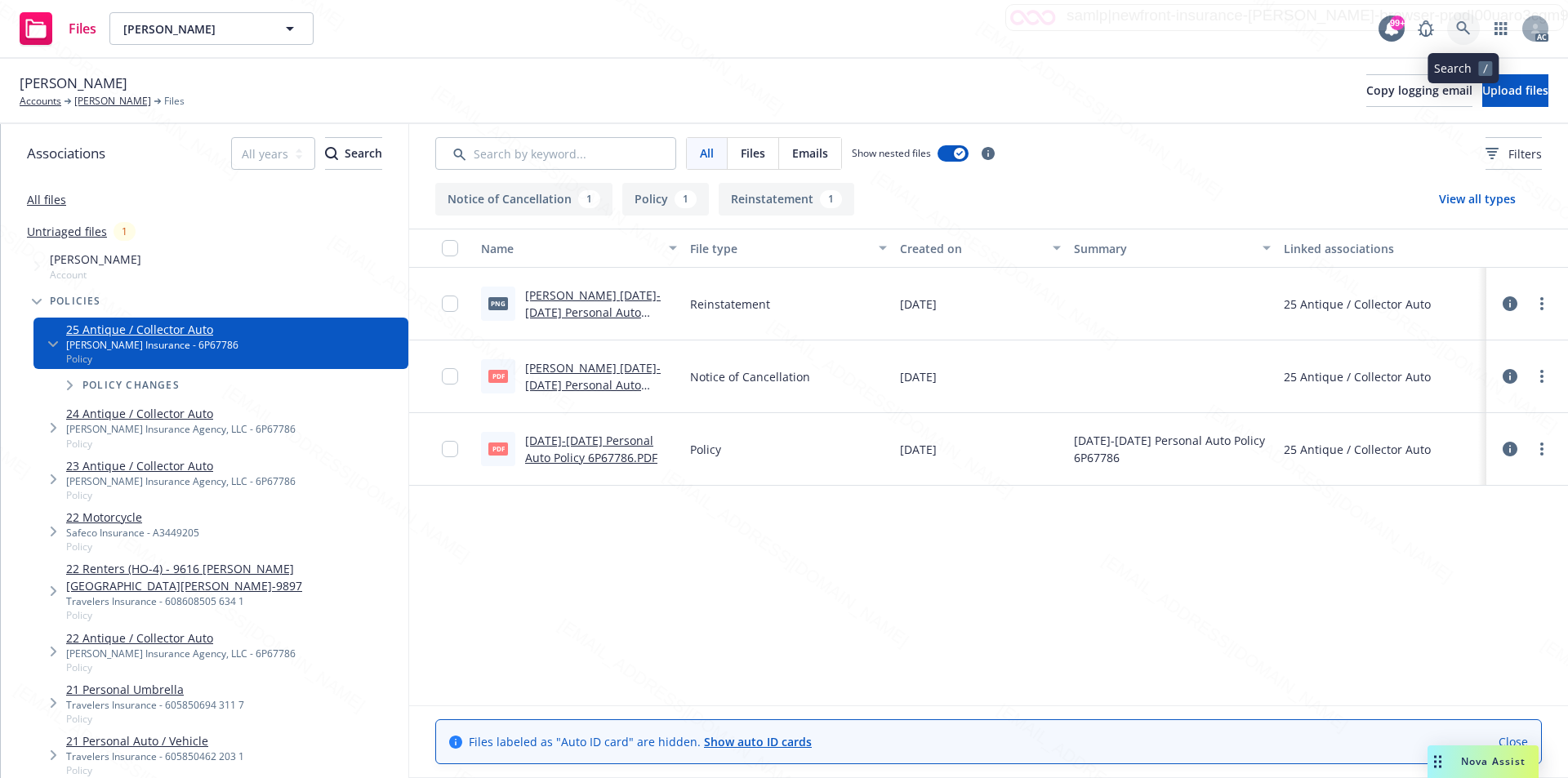
click at [1462, 25] on icon at bounding box center [1463, 28] width 15 height 15
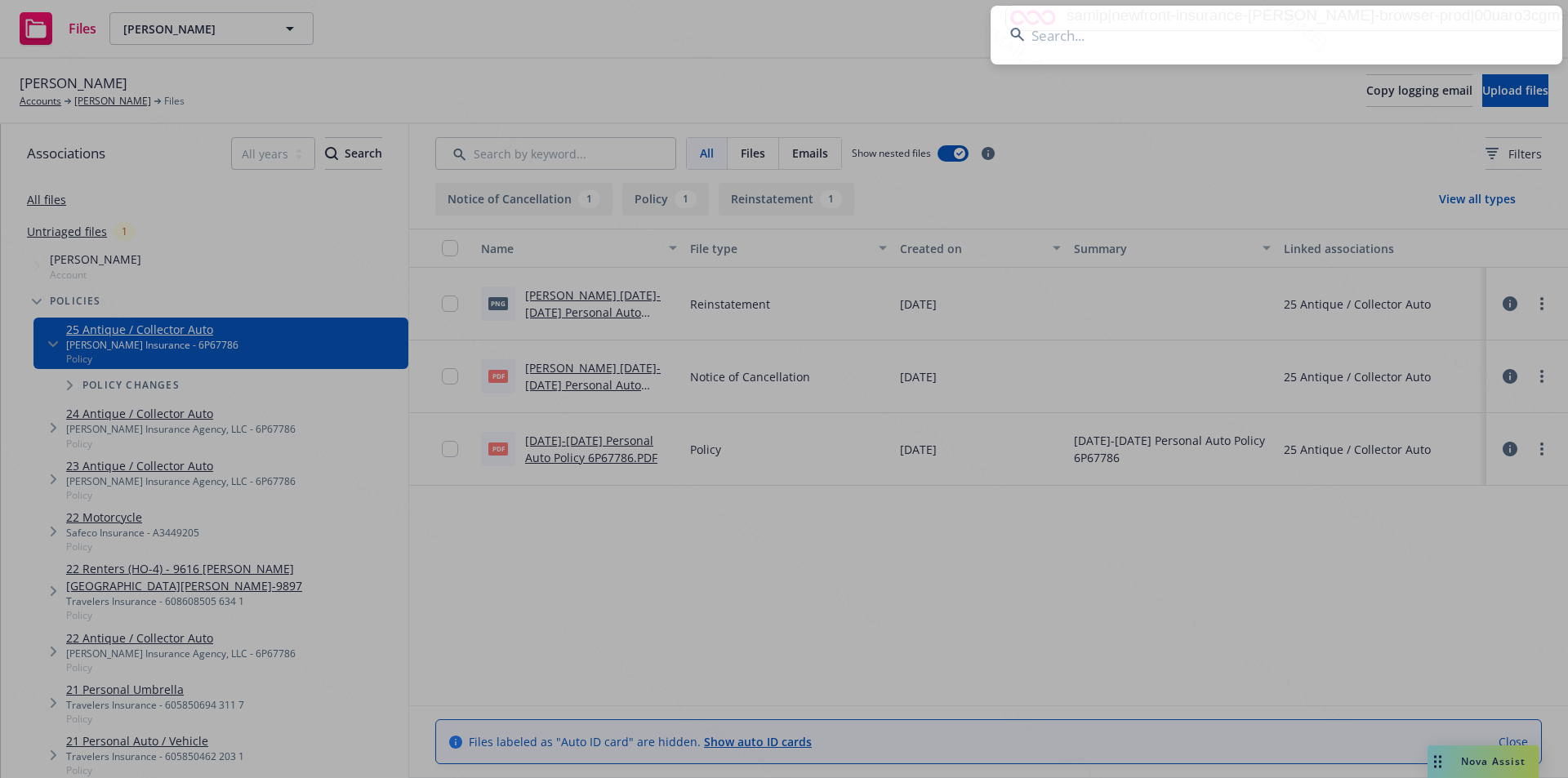
paste input "Keam, Namany Mau"
type input "Keam, Namany Mau"
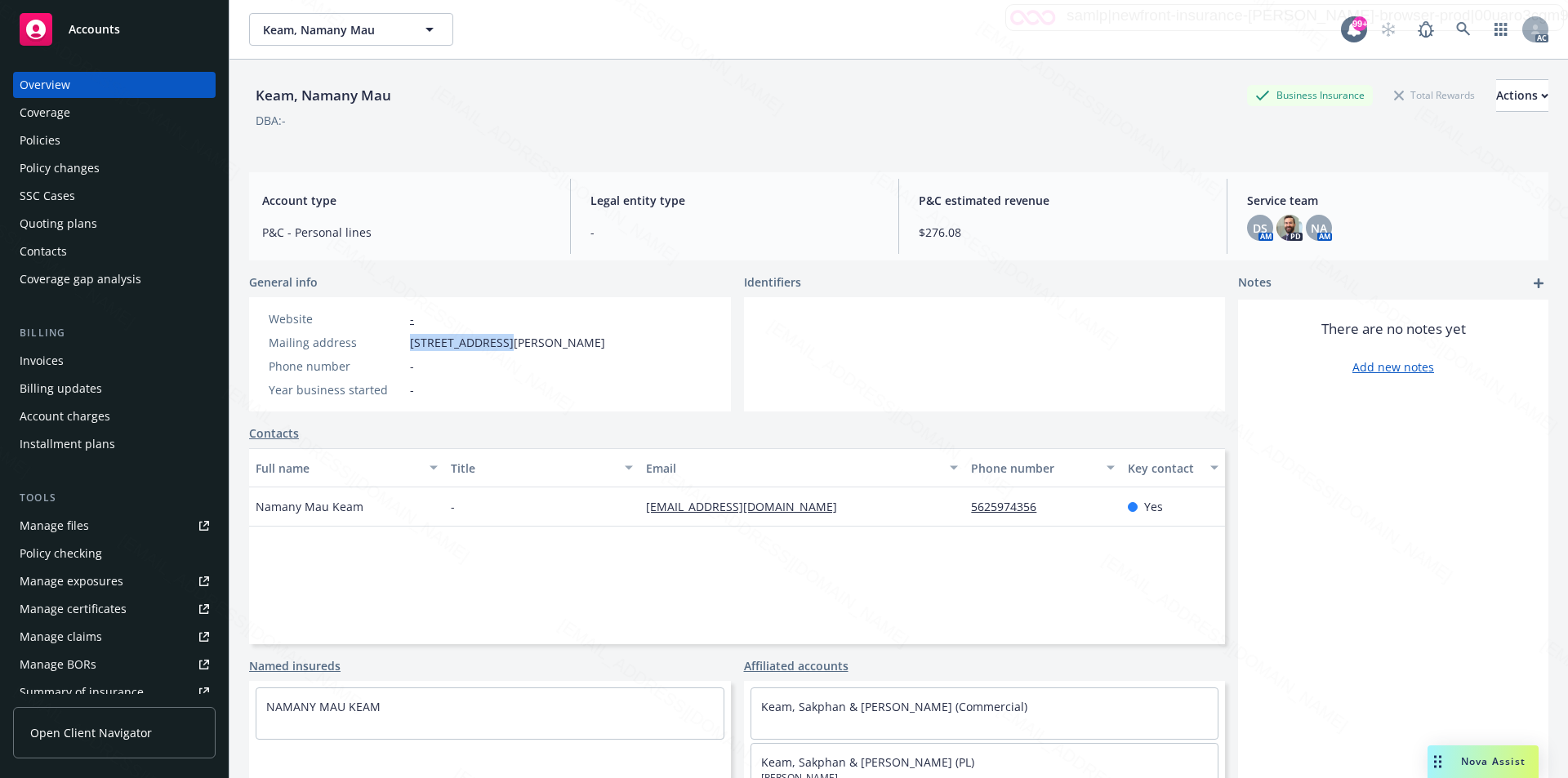
drag, startPoint x: 411, startPoint y: 342, endPoint x: 506, endPoint y: 339, distance: 95.0
click at [506, 339] on span "4130 E Ransom St, Long Beach, CA, 90804" at bounding box center [508, 342] width 196 height 17
copy span "4130 E Ransom St"
click at [120, 135] on div "Policies" at bounding box center [115, 141] width 189 height 26
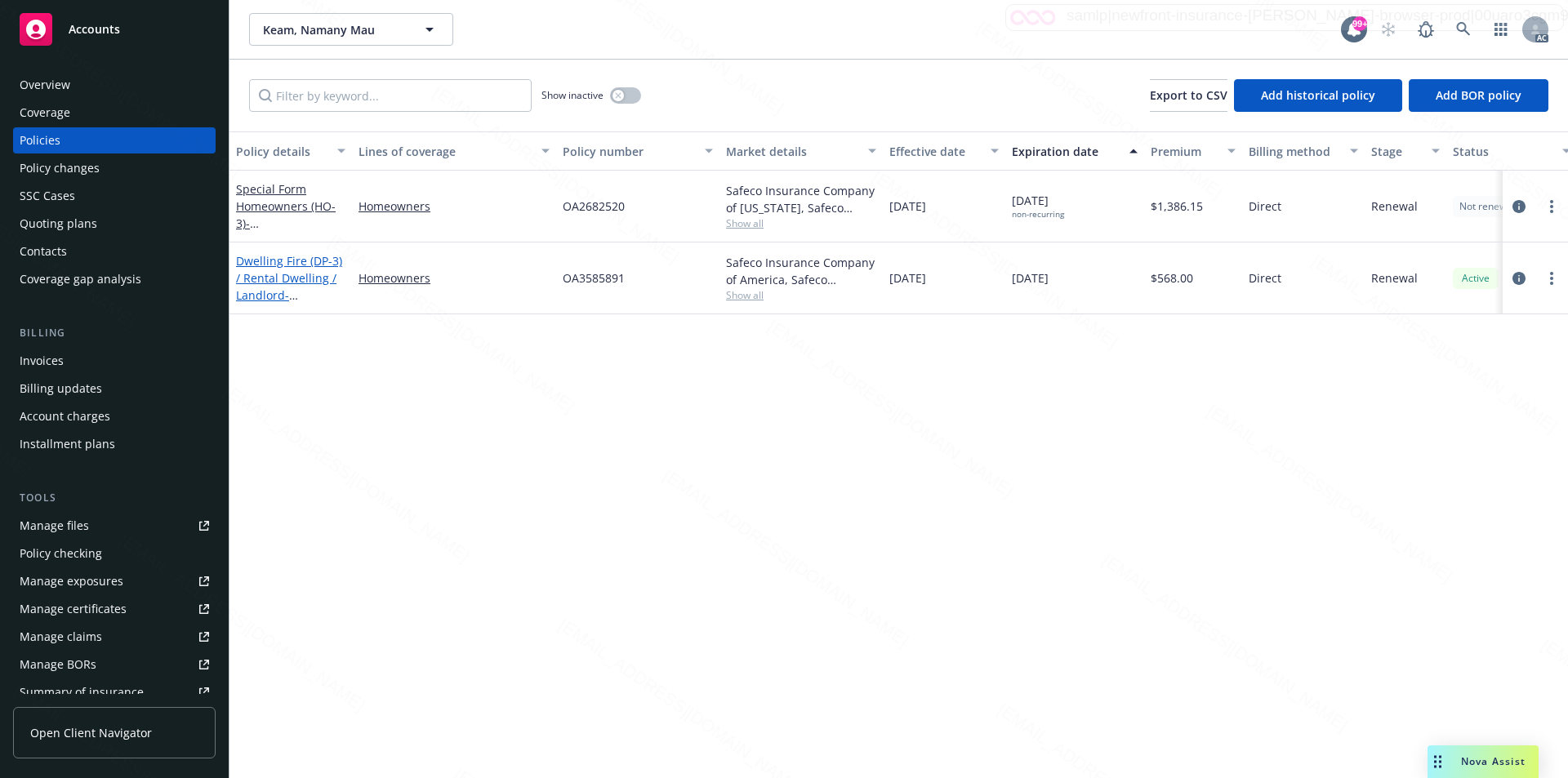
click at [275, 276] on link "Dwelling Fire (DP-3) / Rental Dwelling / Landlord - 255 E Neece ST Long Beach C…" at bounding box center [289, 295] width 106 height 84
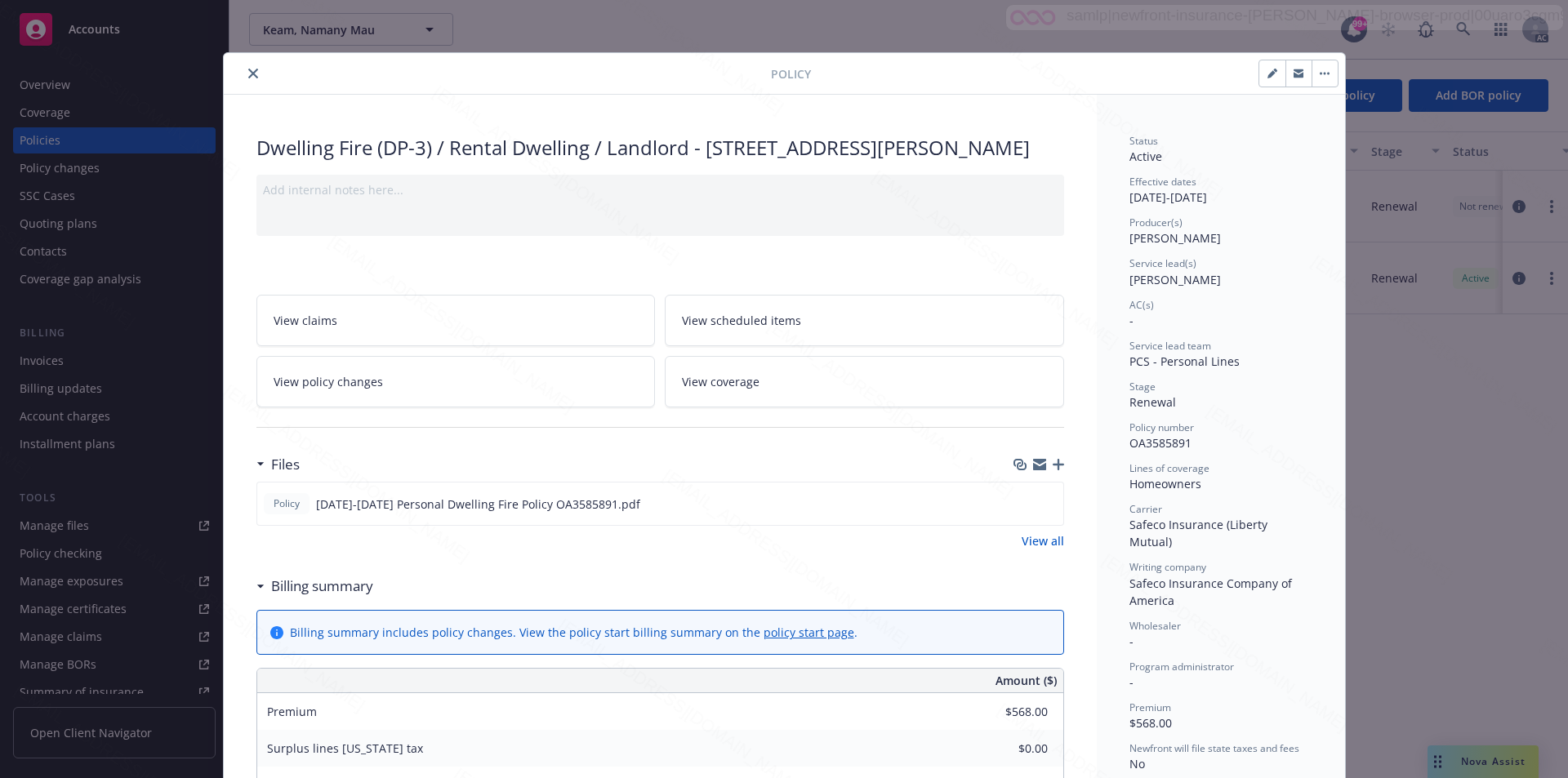
click at [1030, 542] on link "View all" at bounding box center [1042, 542] width 43 height 17
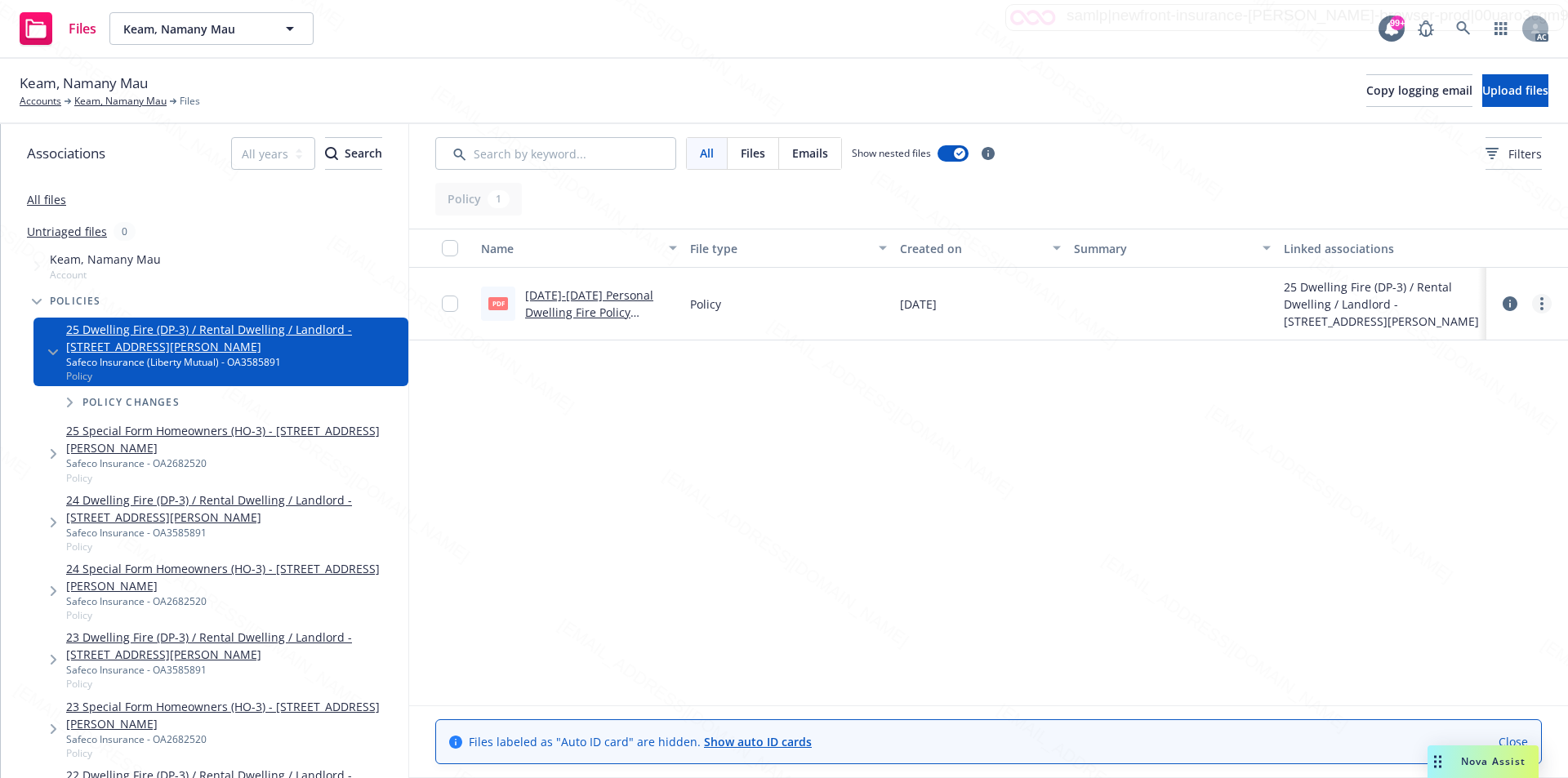
click at [1540, 303] on icon "more" at bounding box center [1542, 303] width 3 height 13
click at [1451, 371] on link "Download" at bounding box center [1469, 370] width 163 height 33
click at [1537, 302] on link "more" at bounding box center [1541, 303] width 20 height 20
click at [619, 402] on div "Name File type Created on Summary Linked associations pdf 2025-2026 Personal Dw…" at bounding box center [988, 467] width 1159 height 477
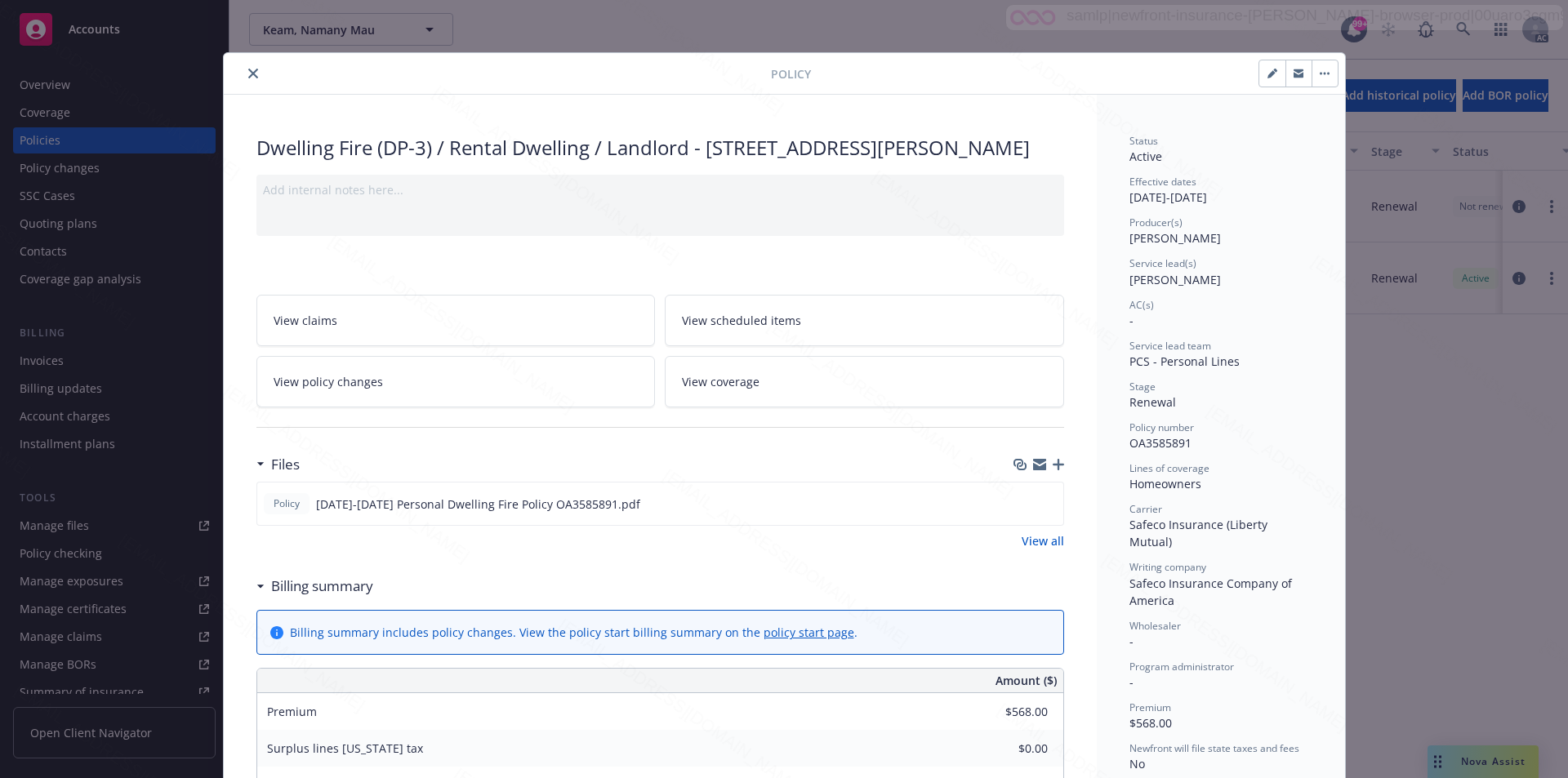
click at [1317, 71] on button "button" at bounding box center [1325, 74] width 26 height 26
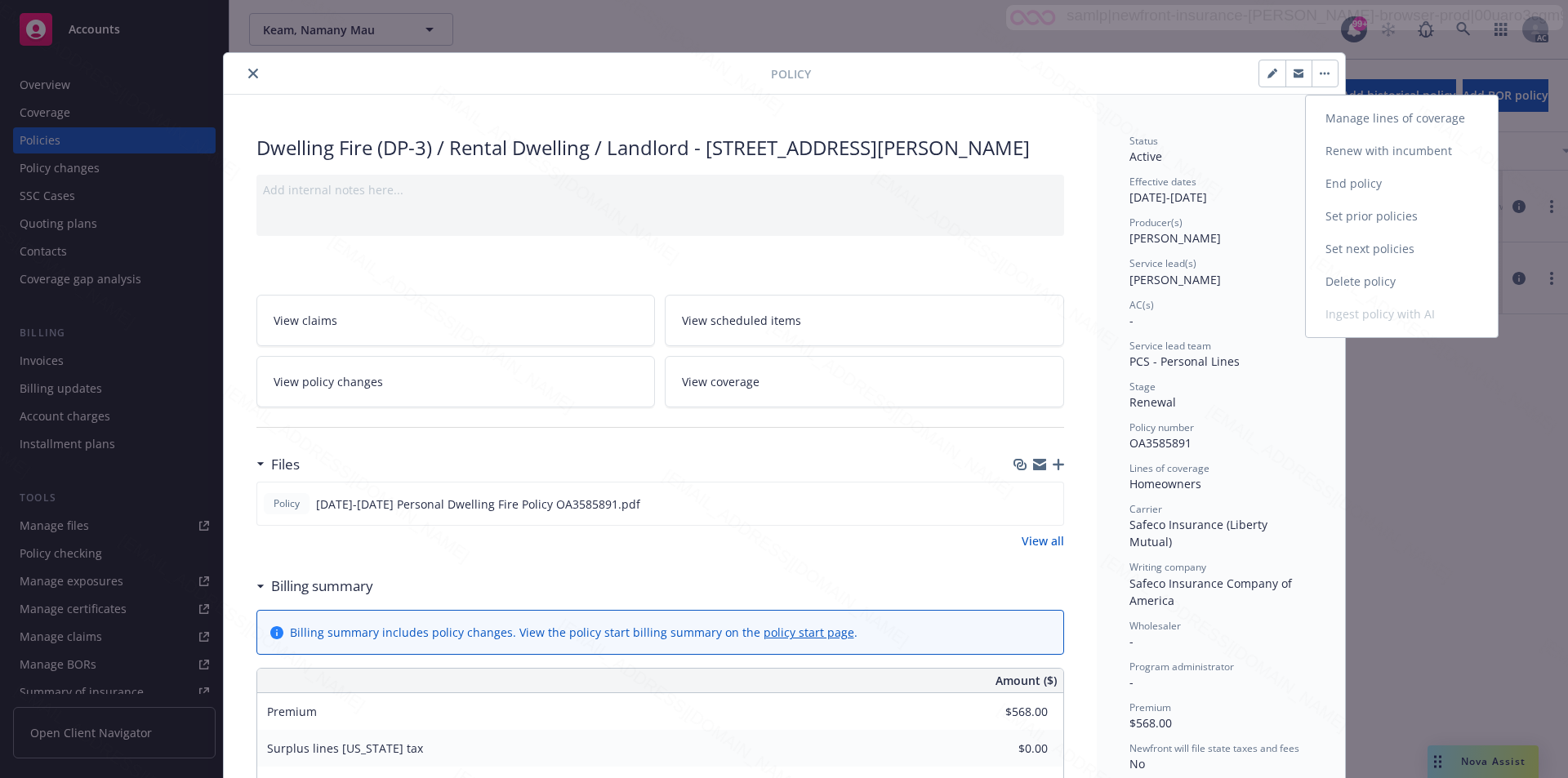
click at [1353, 181] on link "End policy" at bounding box center [1401, 184] width 192 height 33
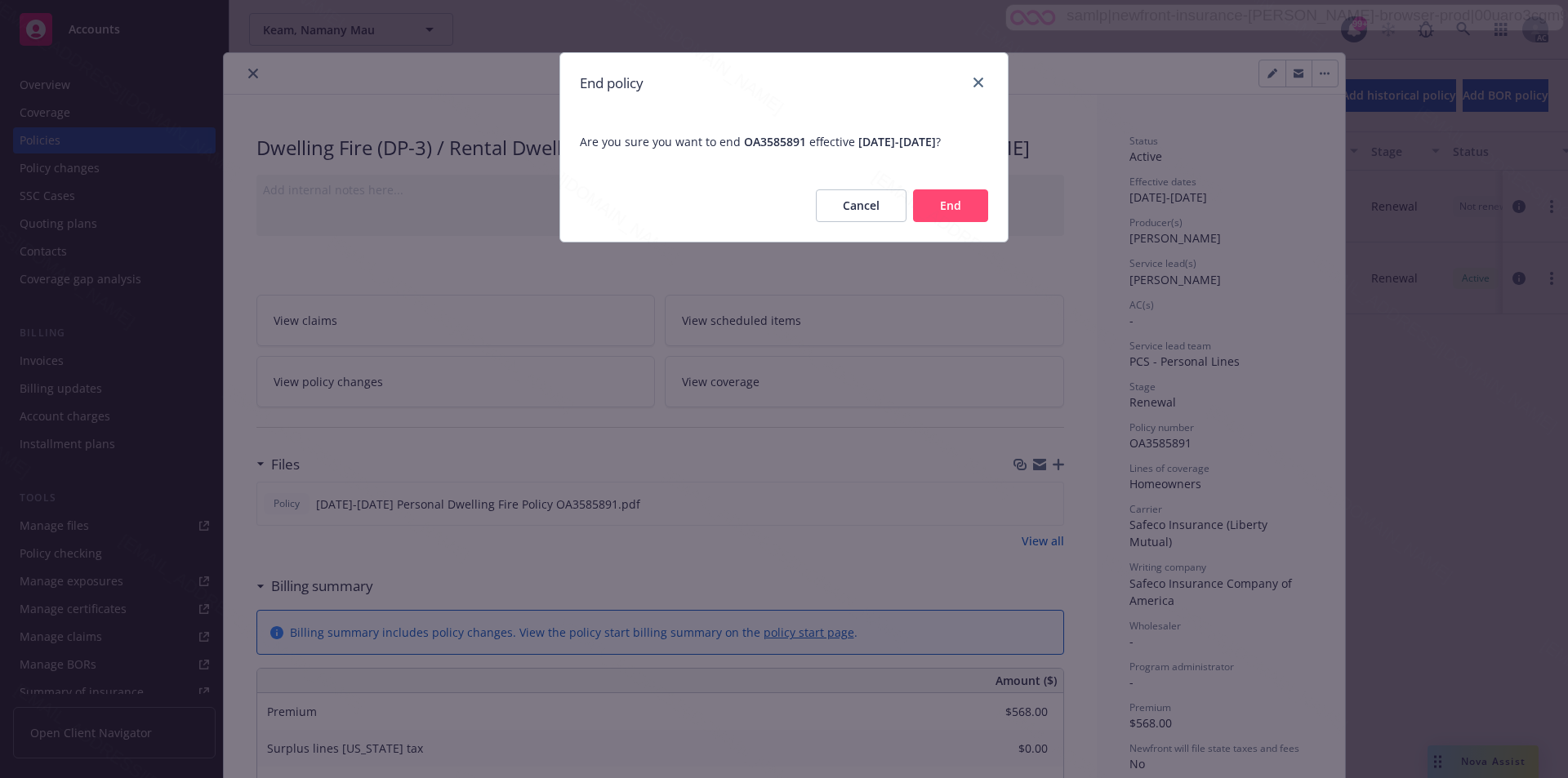
click at [950, 223] on button "End" at bounding box center [950, 206] width 75 height 33
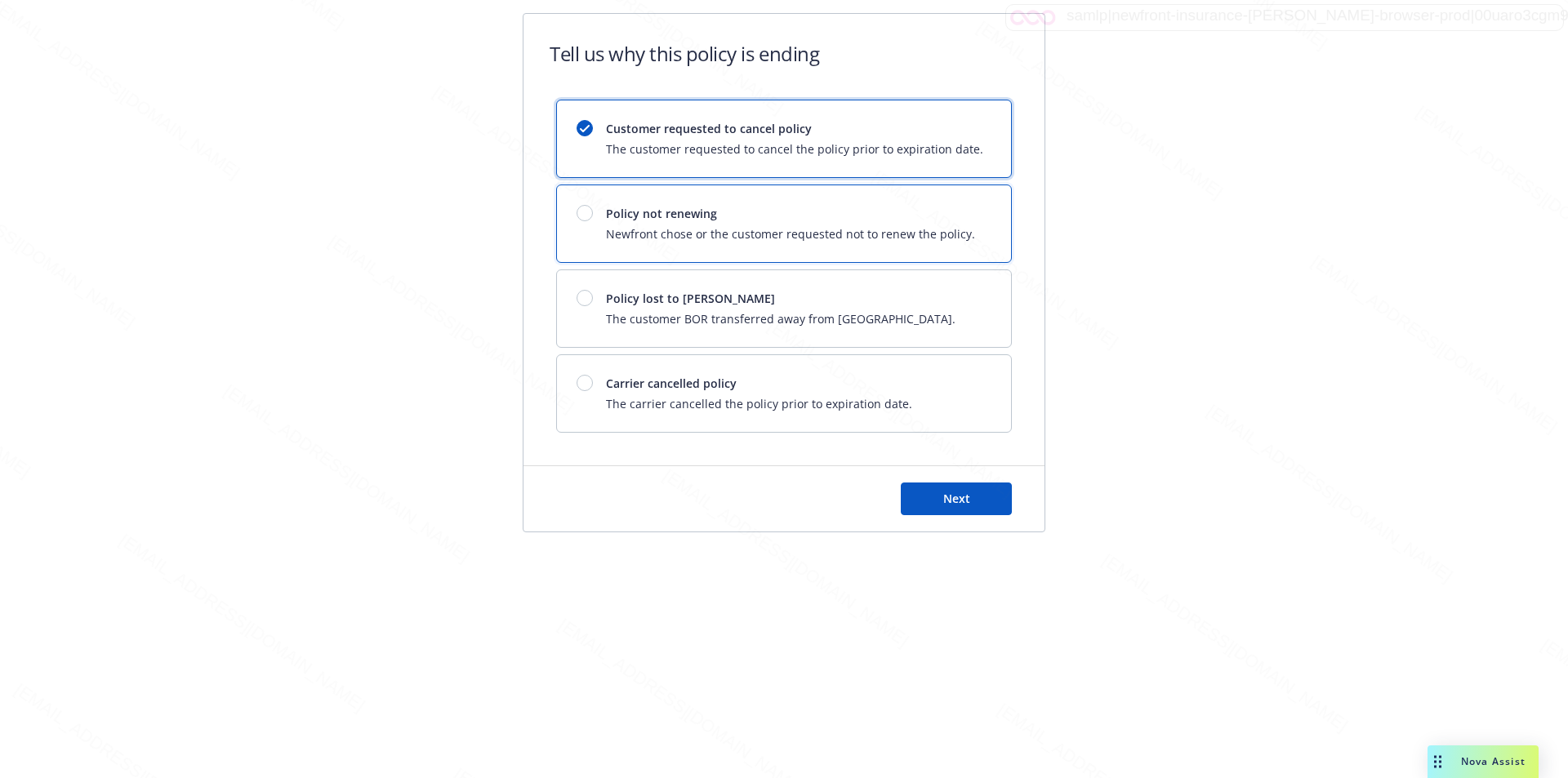
click at [950, 236] on span "Newfront chose or the customer requested not to renew the policy." at bounding box center [790, 234] width 369 height 17
click at [969, 482] on div "Next" at bounding box center [783, 498] width 521 height 65
click at [967, 502] on span "Next" at bounding box center [956, 499] width 27 height 16
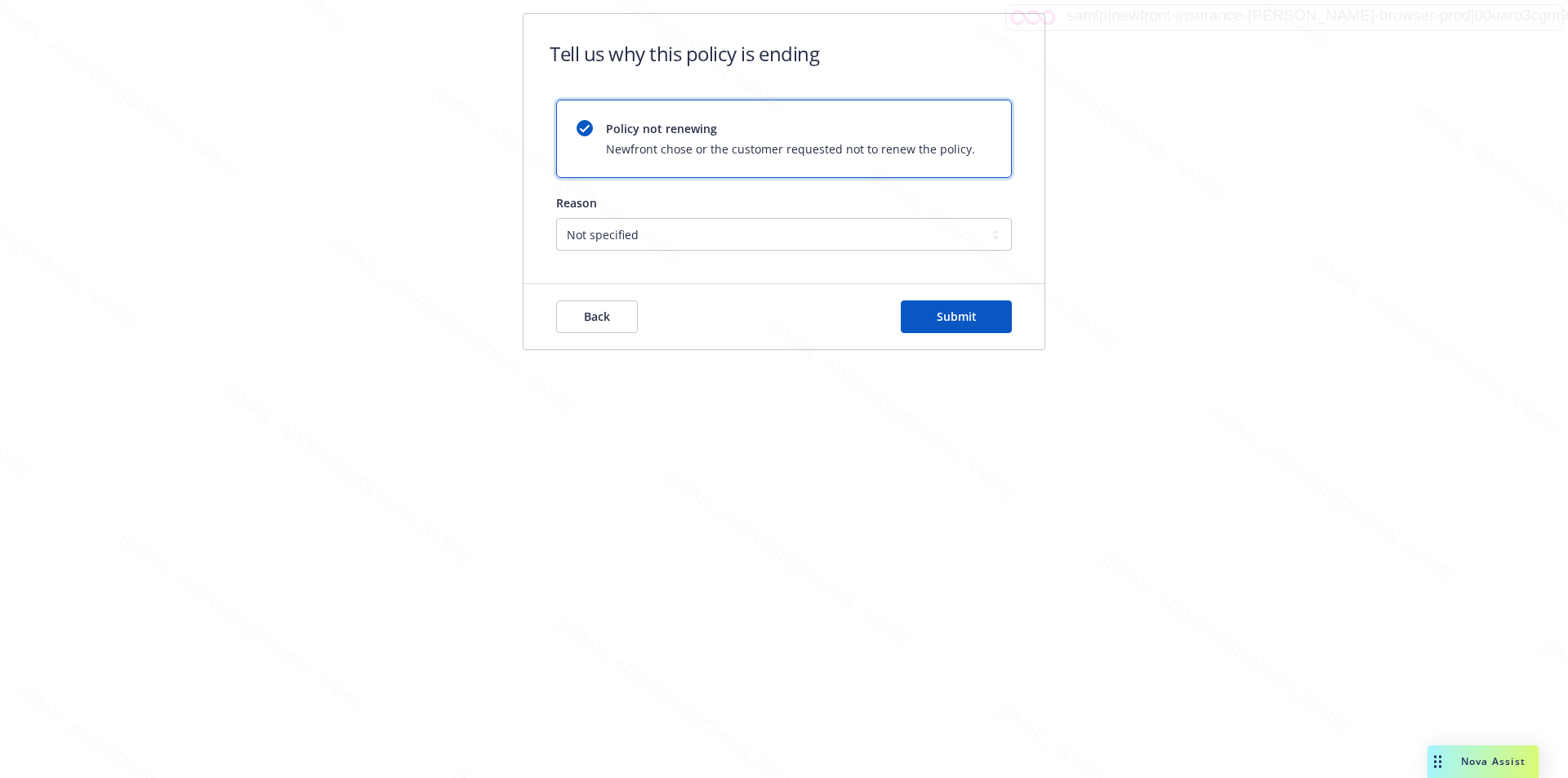
click at [989, 334] on div "Back Submit" at bounding box center [783, 316] width 521 height 65
click at [990, 326] on button "Submit" at bounding box center [956, 317] width 111 height 33
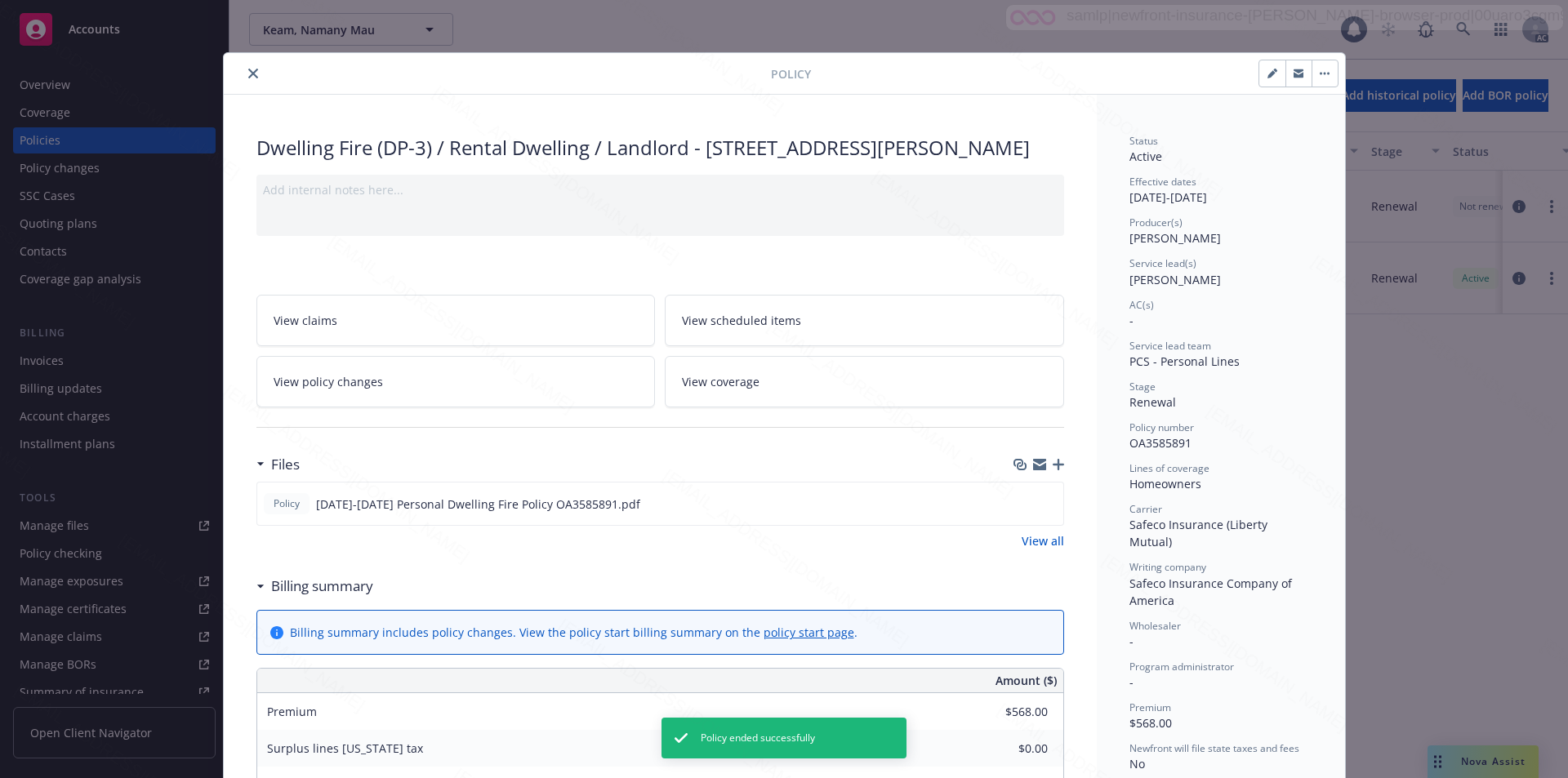
scroll to position [49, 0]
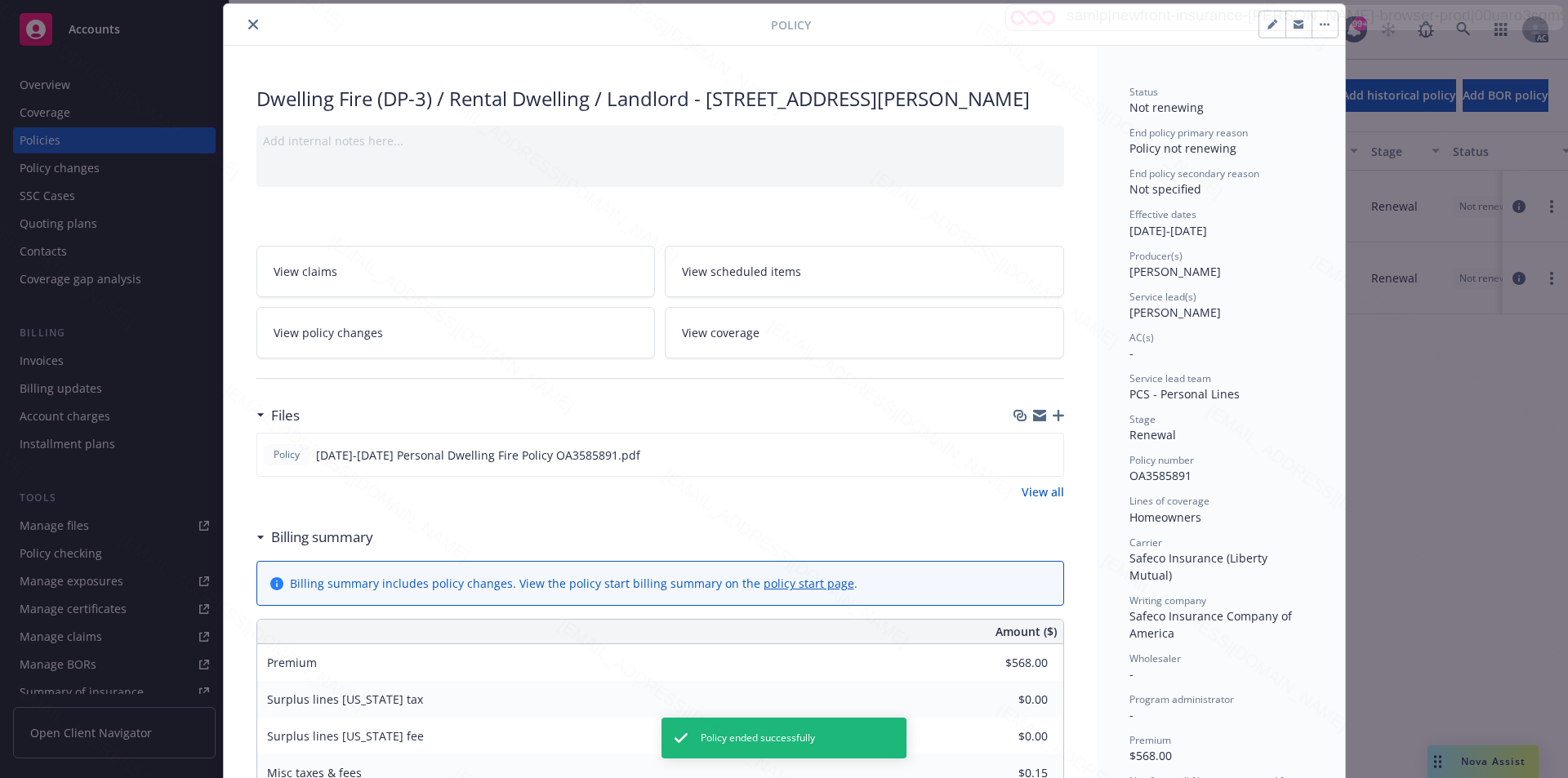
click at [249, 23] on icon "close" at bounding box center [253, 24] width 10 height 10
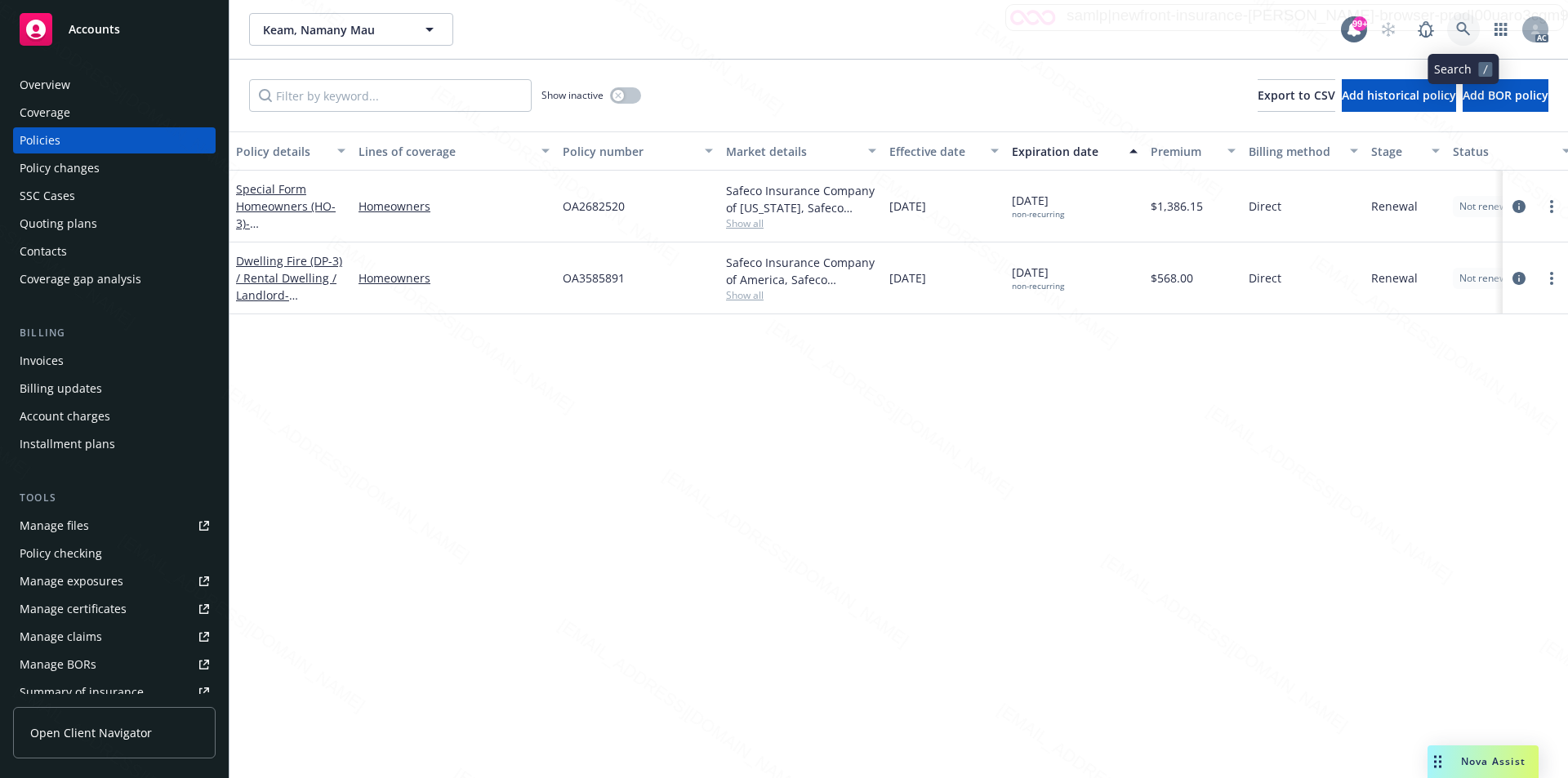
click at [1465, 28] on icon at bounding box center [1463, 29] width 14 height 14
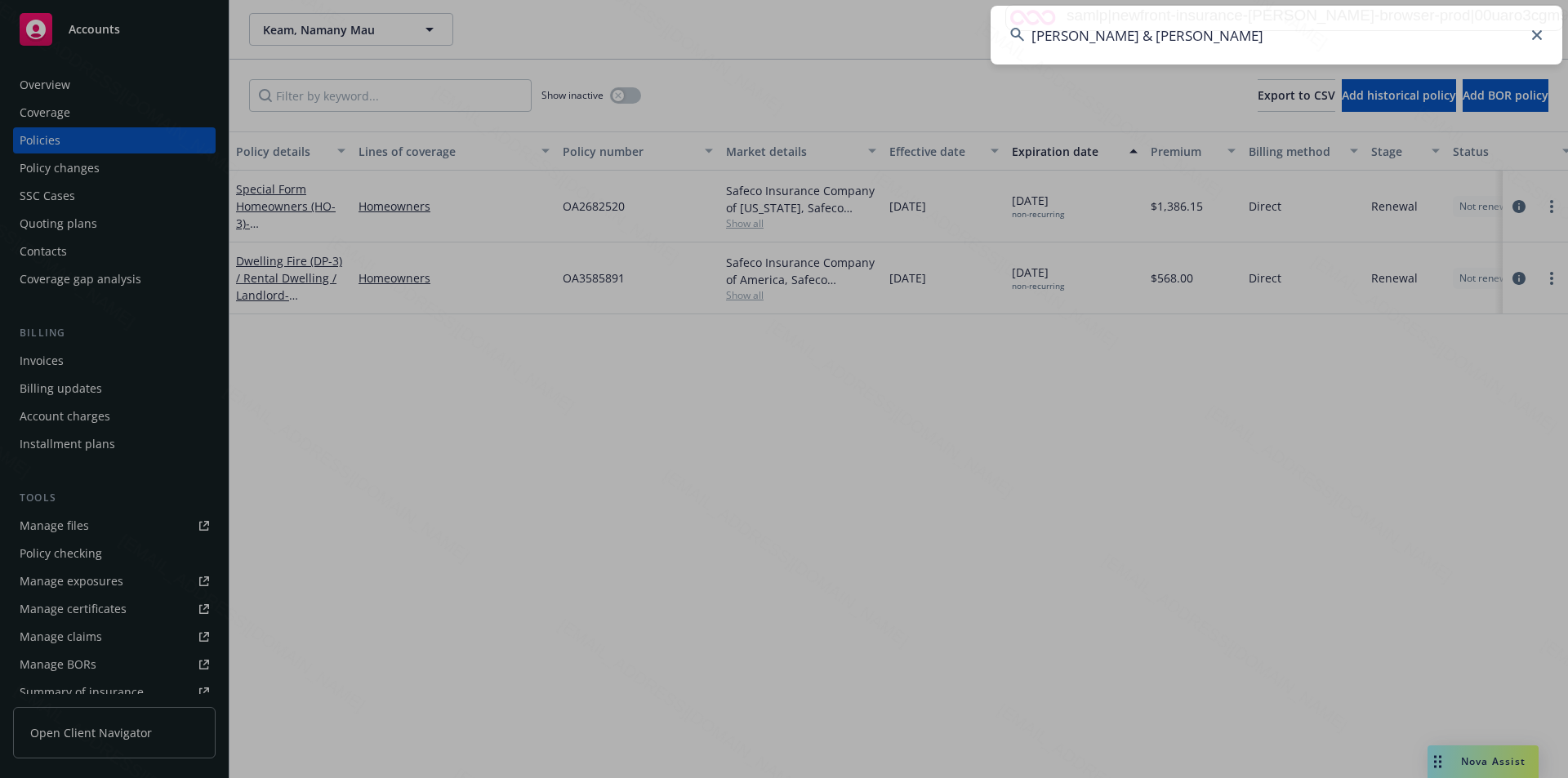
type input "[PERSON_NAME] & [PERSON_NAME]"
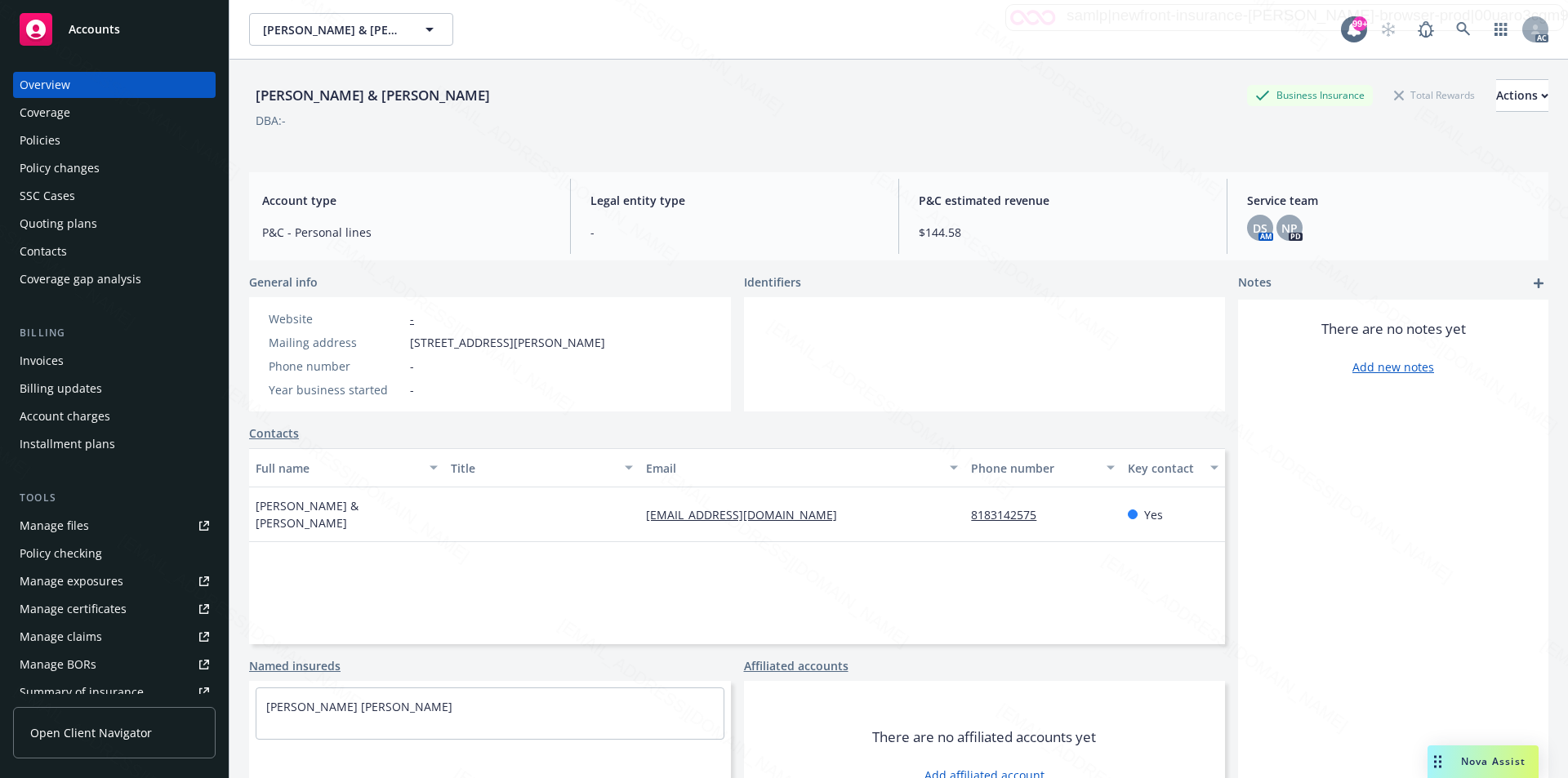
click at [410, 344] on span "4630 Hillard Ave, La Cañada Flintridge, CA, 91011" at bounding box center [508, 342] width 196 height 17
drag, startPoint x: 409, startPoint y: 344, endPoint x: 495, endPoint y: 341, distance: 86.1
click at [495, 341] on div "Mailing address 4630 Hillard Ave, La Cañada Flintridge, CA, 91011" at bounding box center [437, 342] width 349 height 17
copy span "4630 Hillard Ave"
click at [95, 139] on div "Policies" at bounding box center [115, 141] width 189 height 26
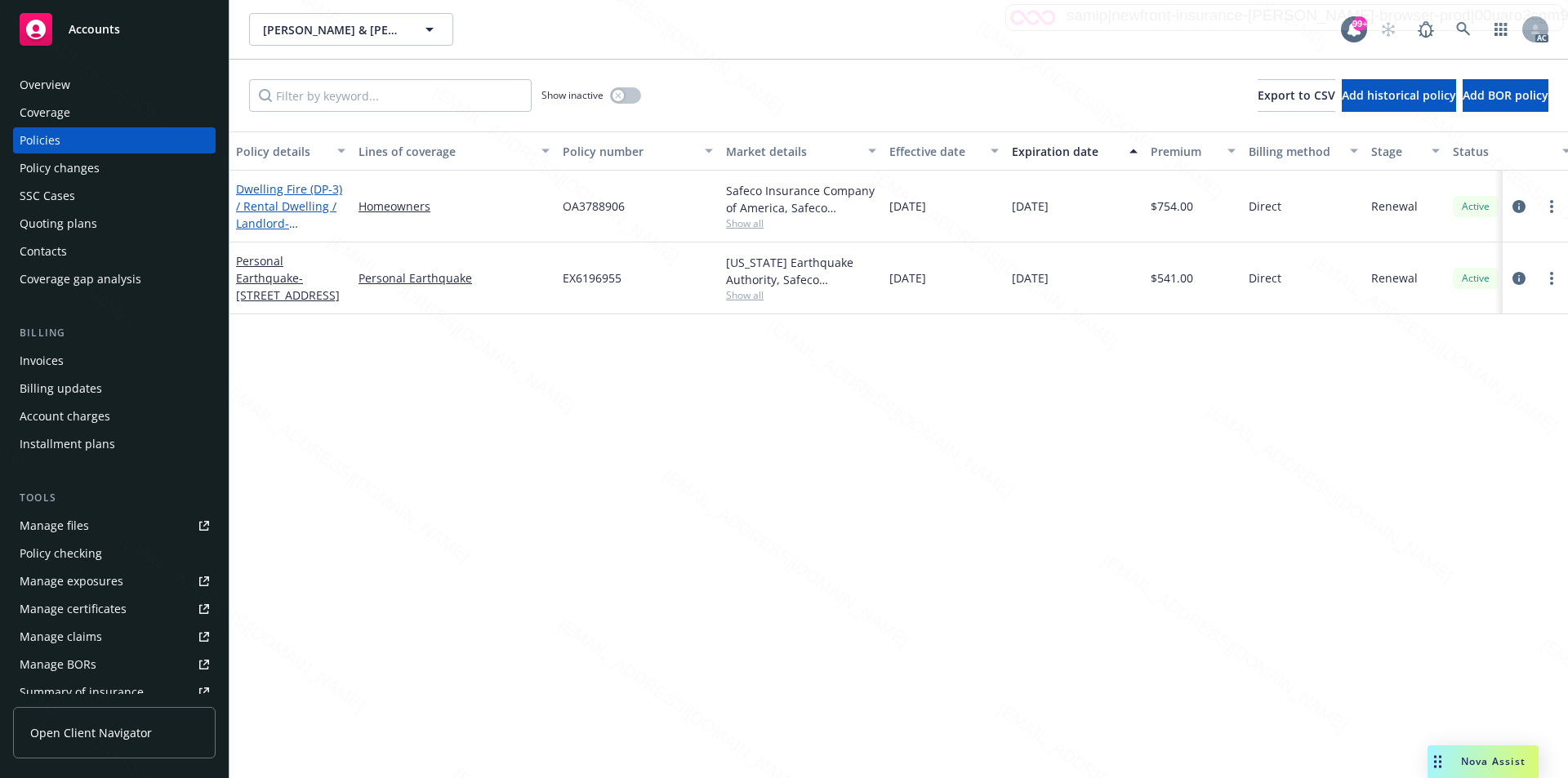
click at [289, 208] on link "Dwelling Fire (DP-3) / Rental Dwelling / Landlord - 249 Alpine St #46" at bounding box center [289, 215] width 106 height 67
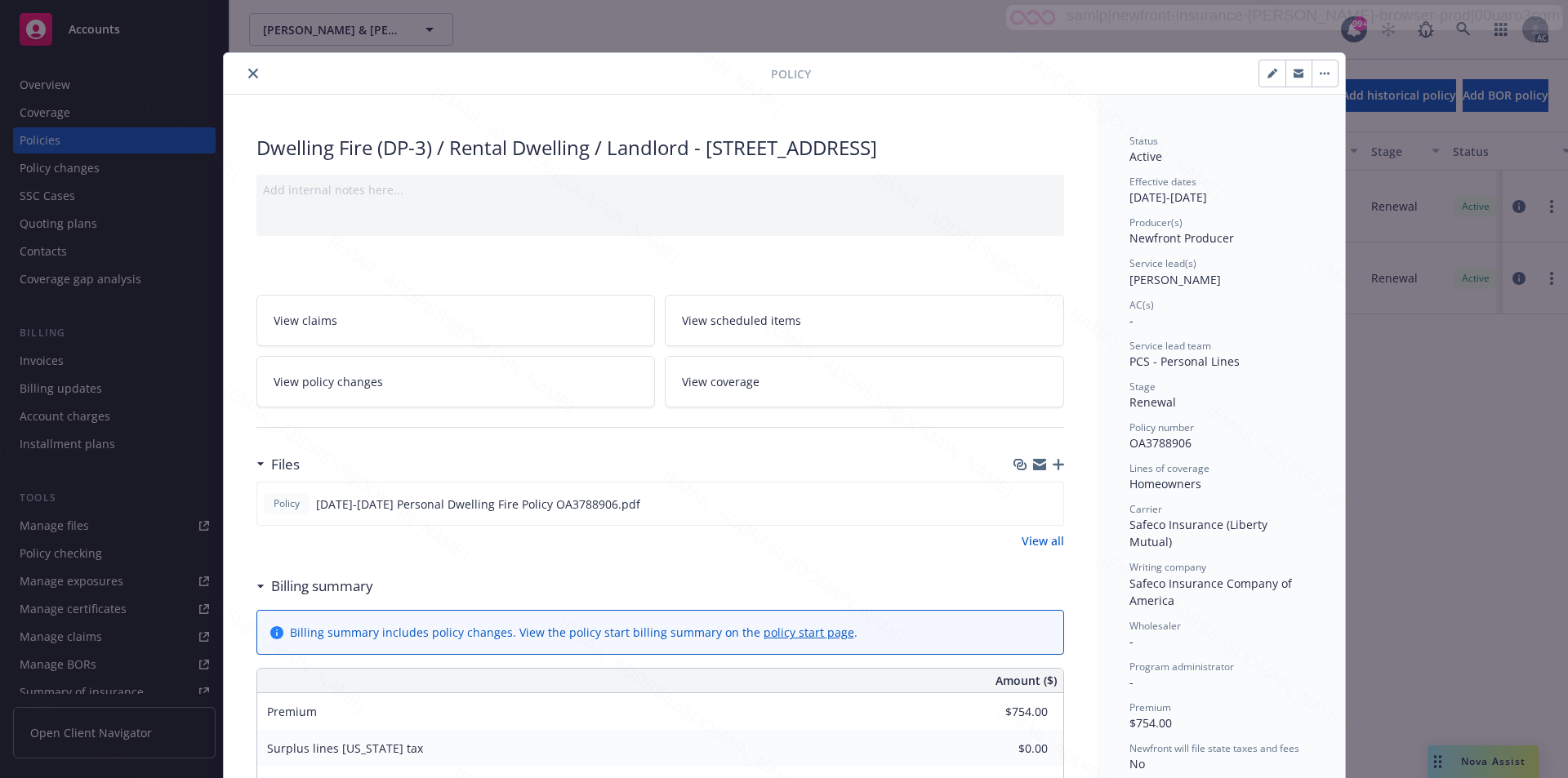
click at [1027, 540] on link "View all" at bounding box center [1042, 542] width 43 height 17
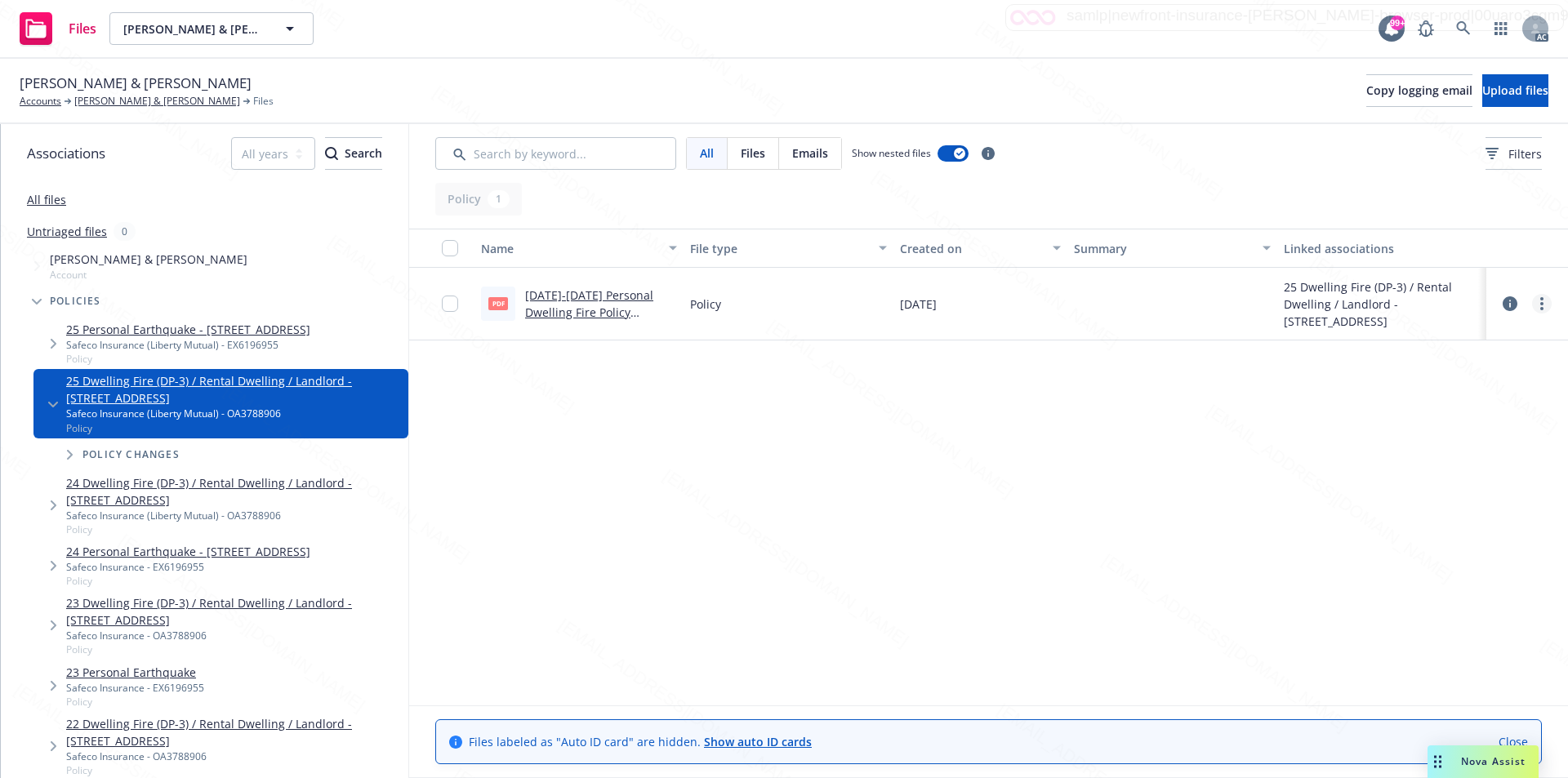
click at [1545, 306] on link "more" at bounding box center [1541, 303] width 20 height 20
click at [1432, 370] on link "Download" at bounding box center [1469, 370] width 163 height 33
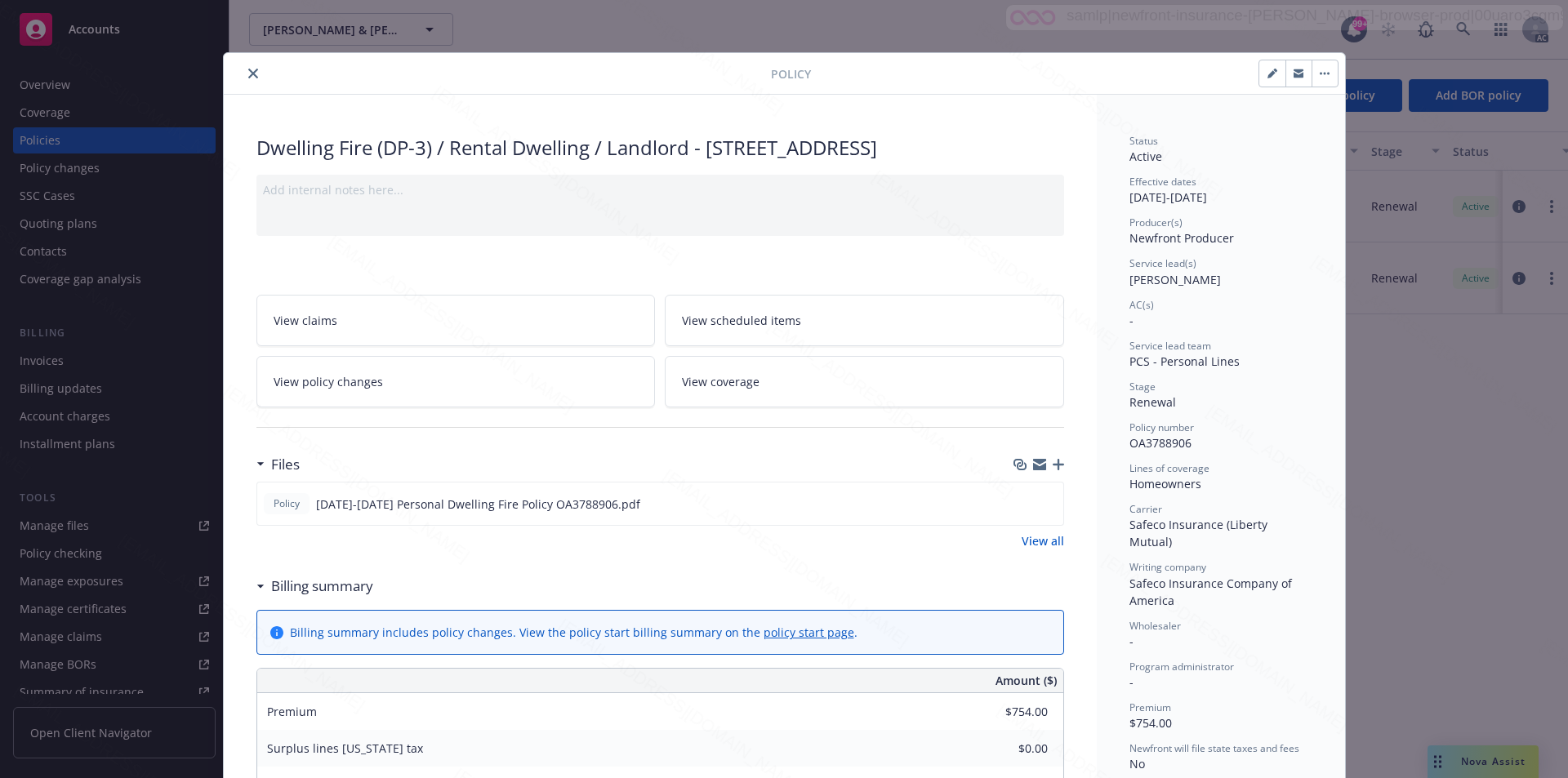
click at [1327, 74] on icon "button" at bounding box center [1328, 74] width 3 height 3
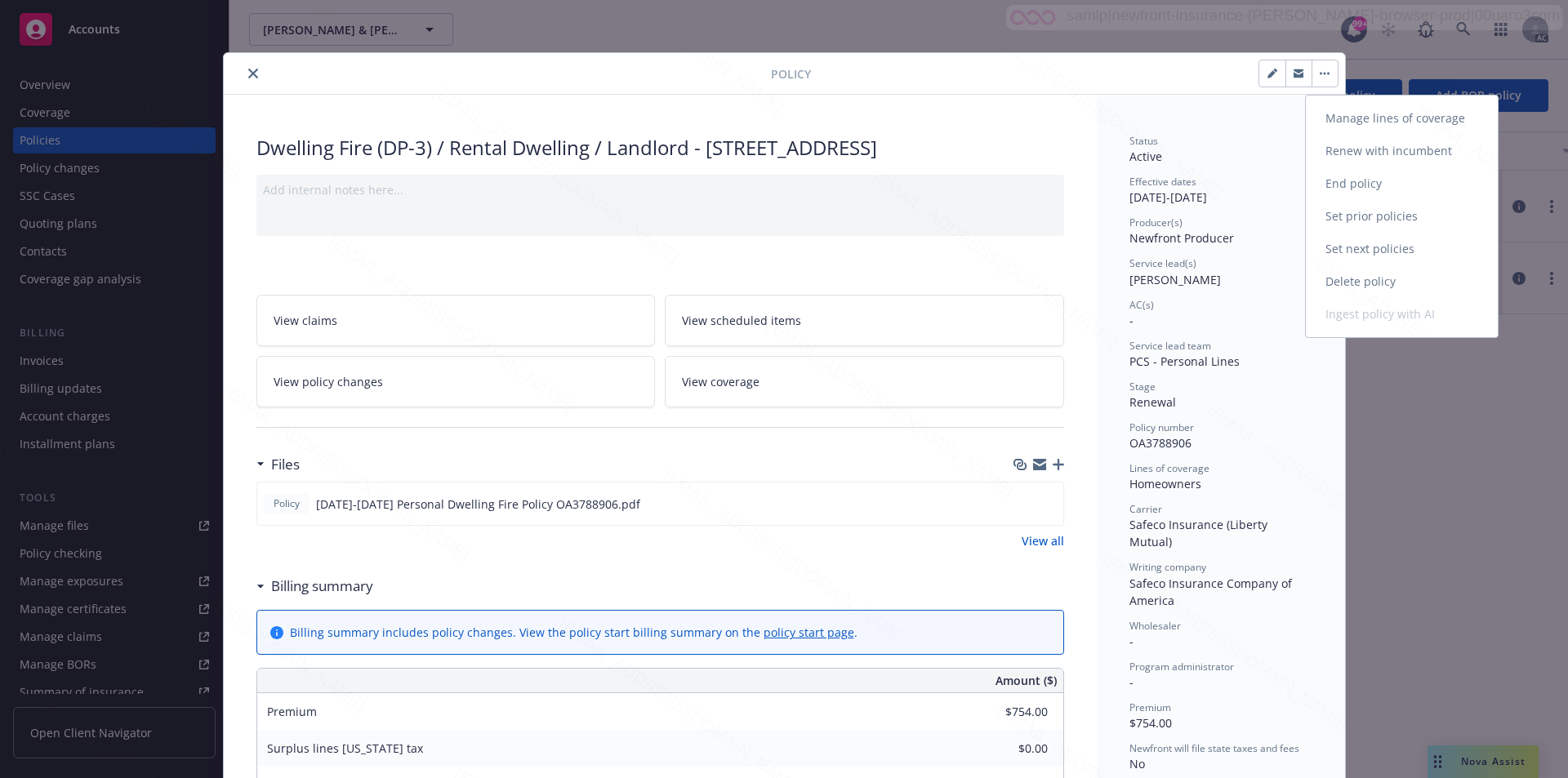
click at [1340, 182] on link "End policy" at bounding box center [1401, 184] width 192 height 33
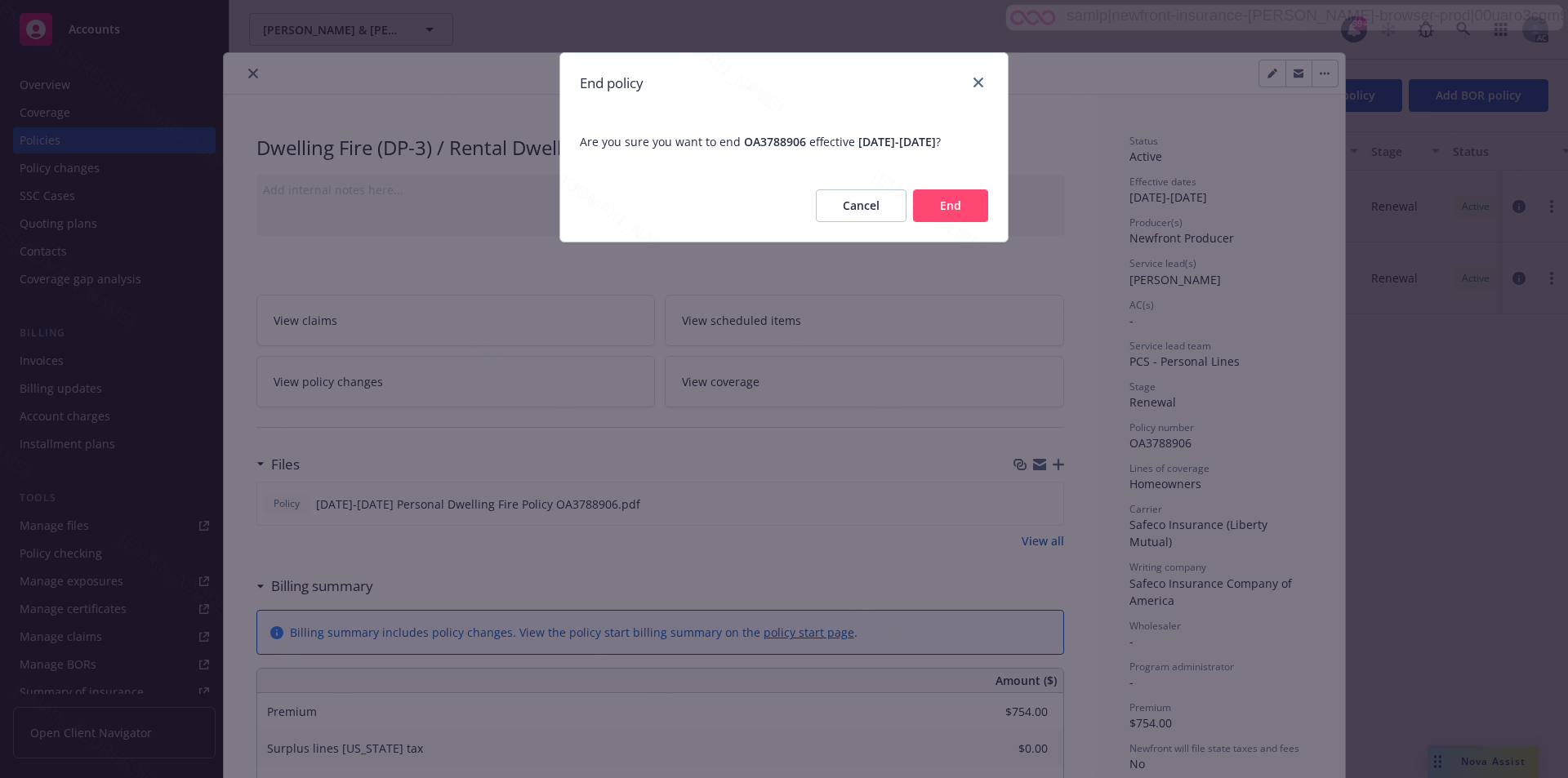
click at [960, 223] on button "End" at bounding box center [950, 206] width 75 height 33
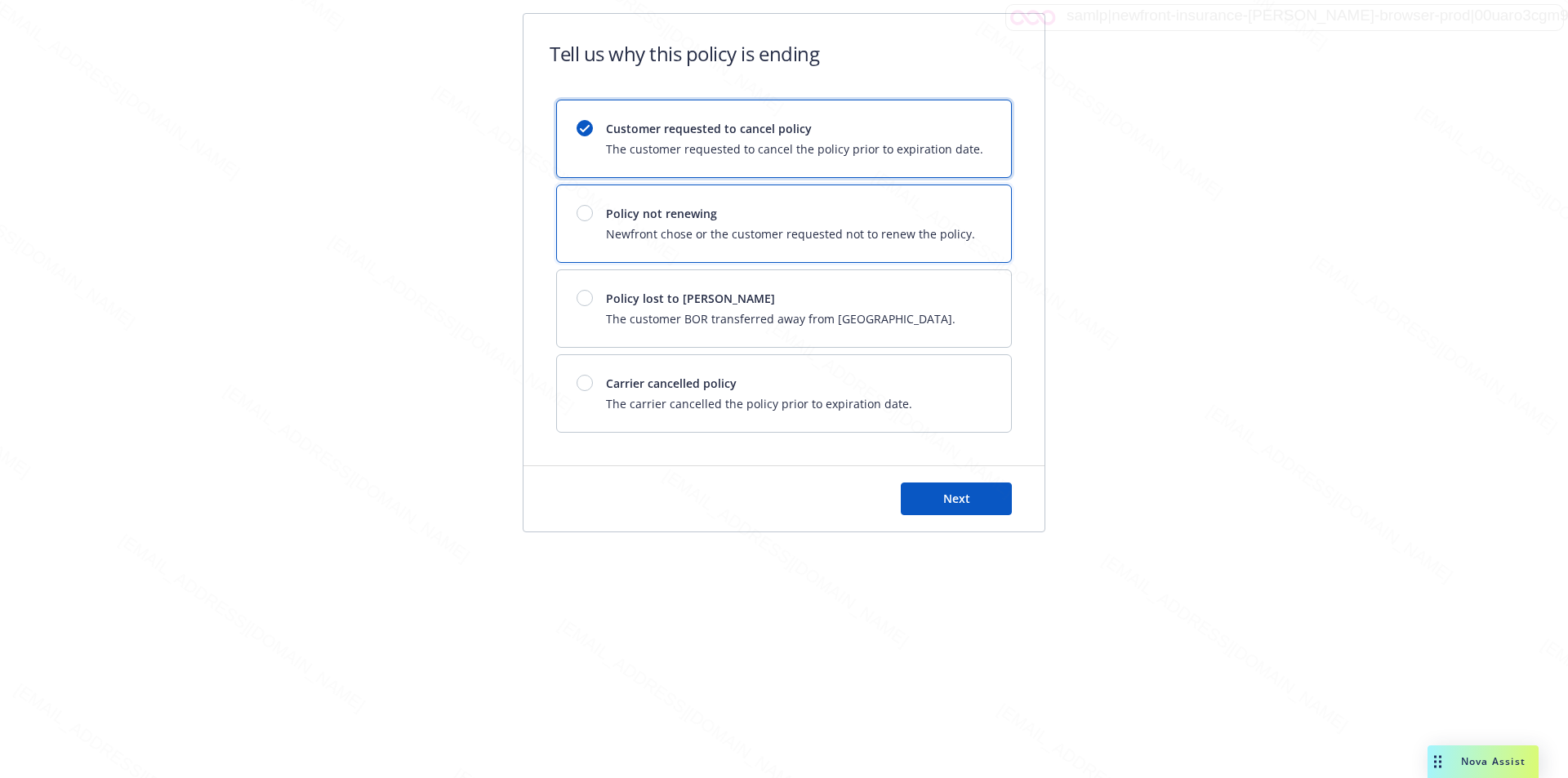
click at [957, 224] on div "Policy not renewing Newfront chose or the customer requested not to renew the p…" at bounding box center [790, 223] width 369 height 37
click at [959, 487] on button "Next" at bounding box center [956, 499] width 111 height 33
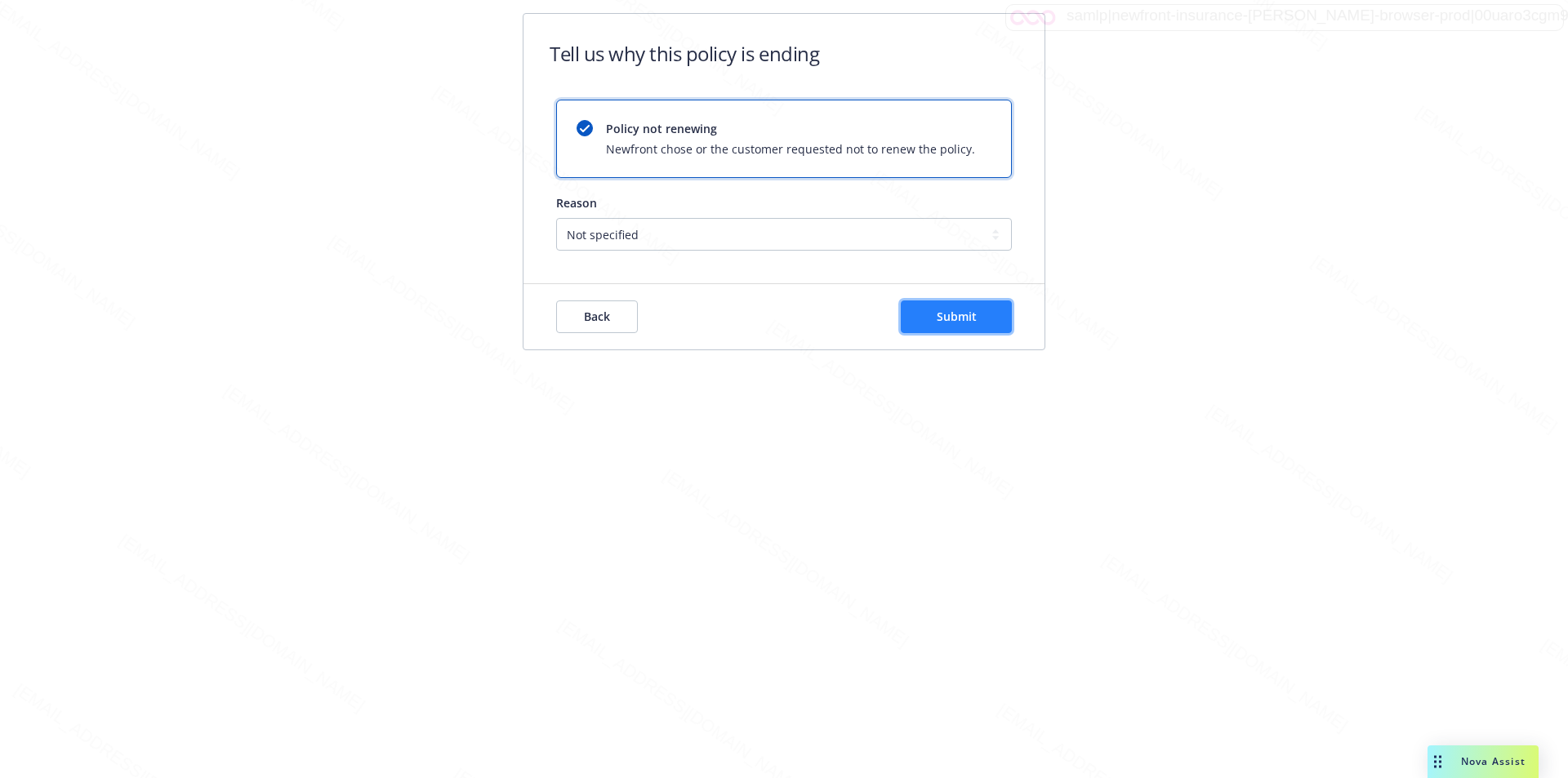
click at [971, 311] on span "Submit" at bounding box center [957, 316] width 40 height 16
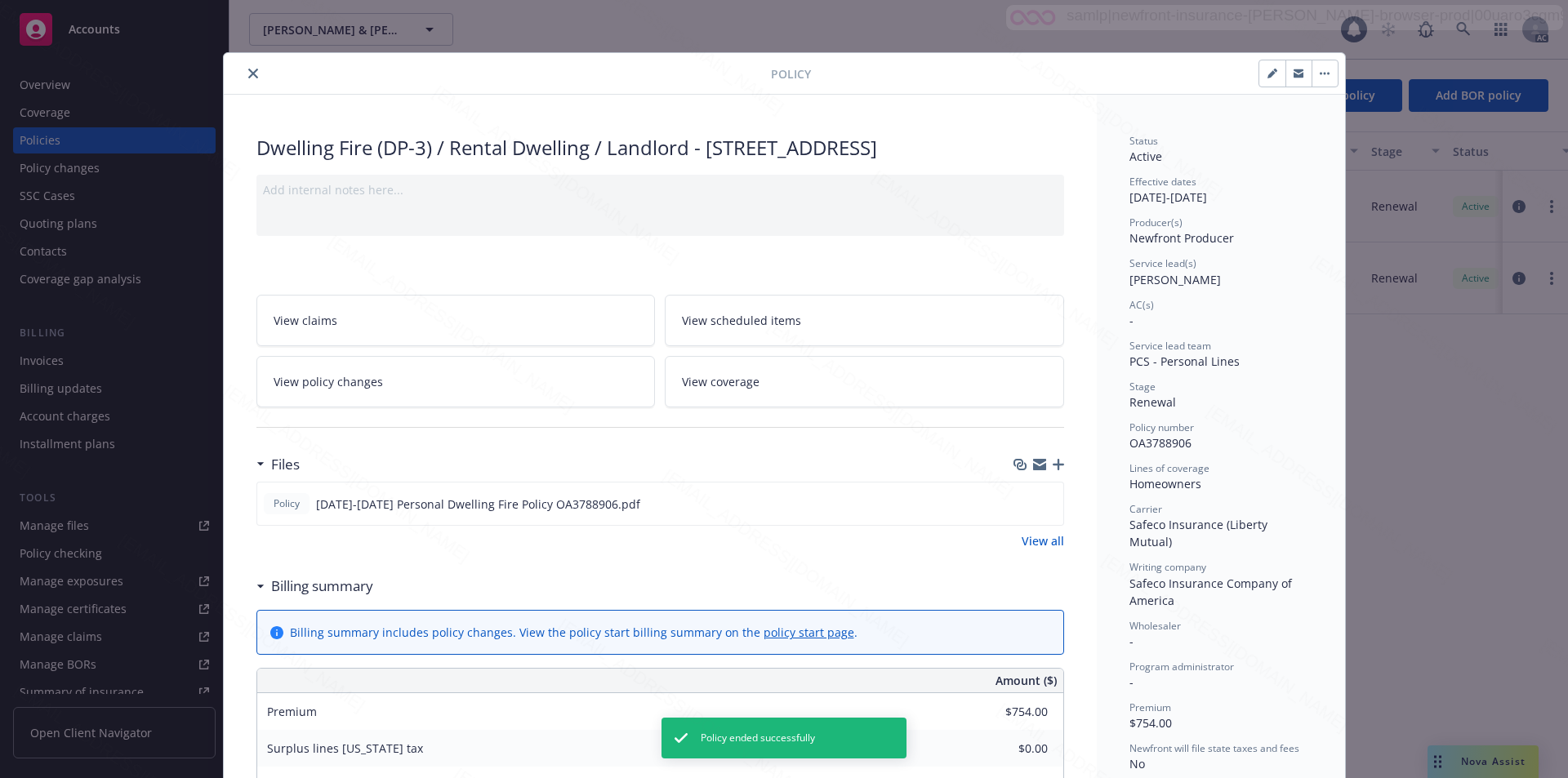
scroll to position [49, 0]
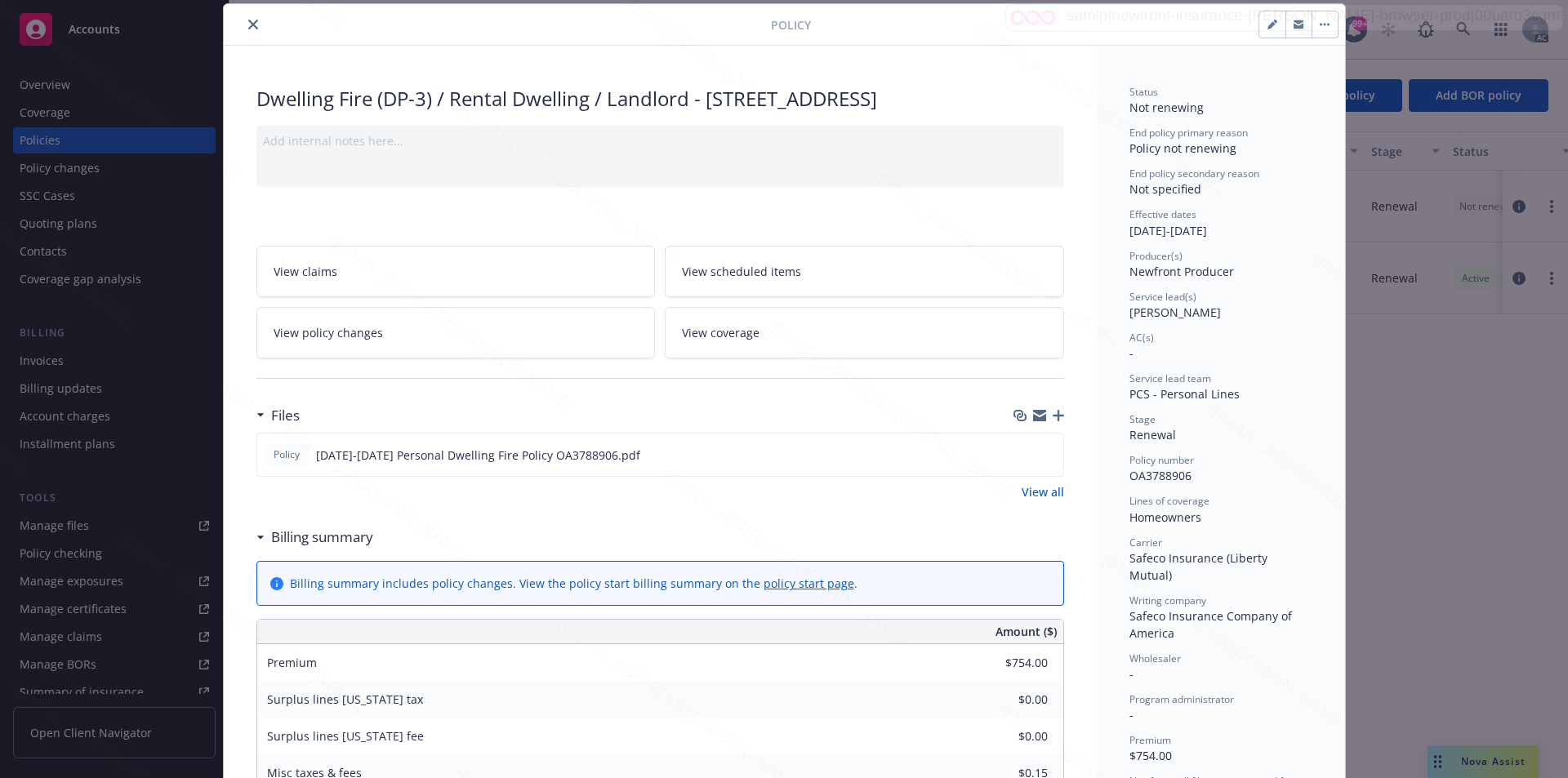
click at [249, 23] on icon "close" at bounding box center [253, 24] width 10 height 10
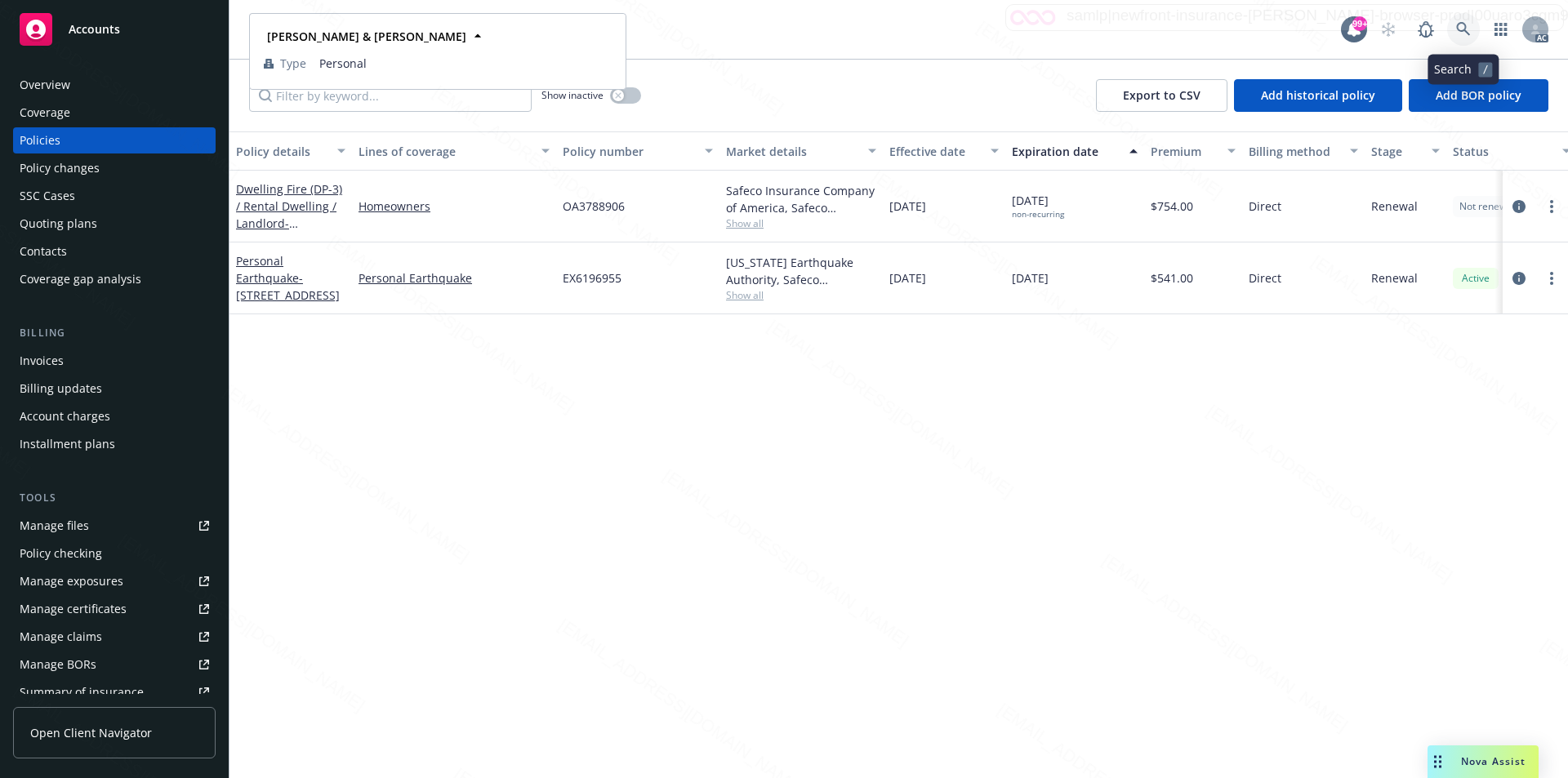
click at [1465, 22] on icon at bounding box center [1463, 29] width 15 height 15
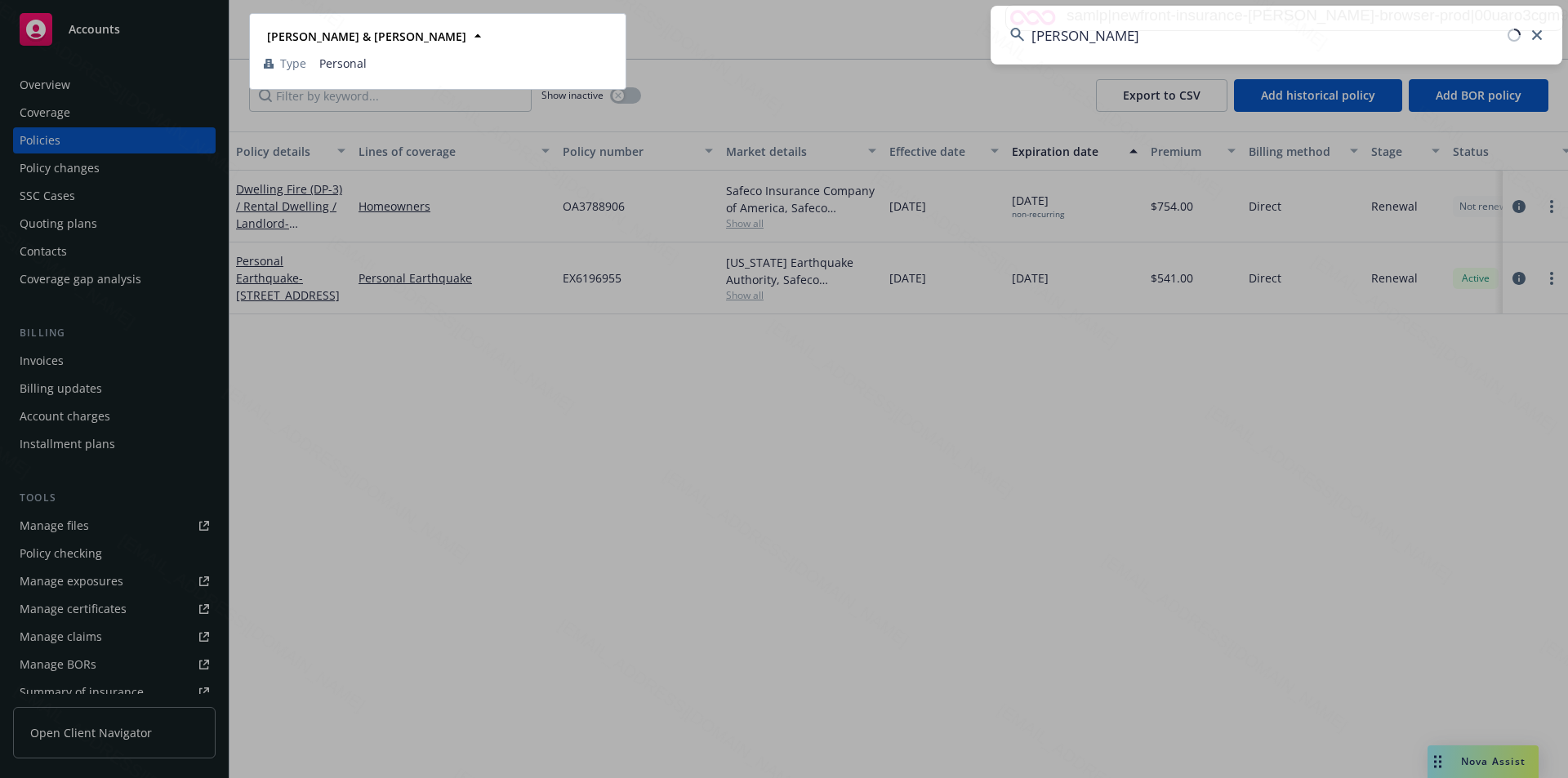
type input "[PERSON_NAME]"
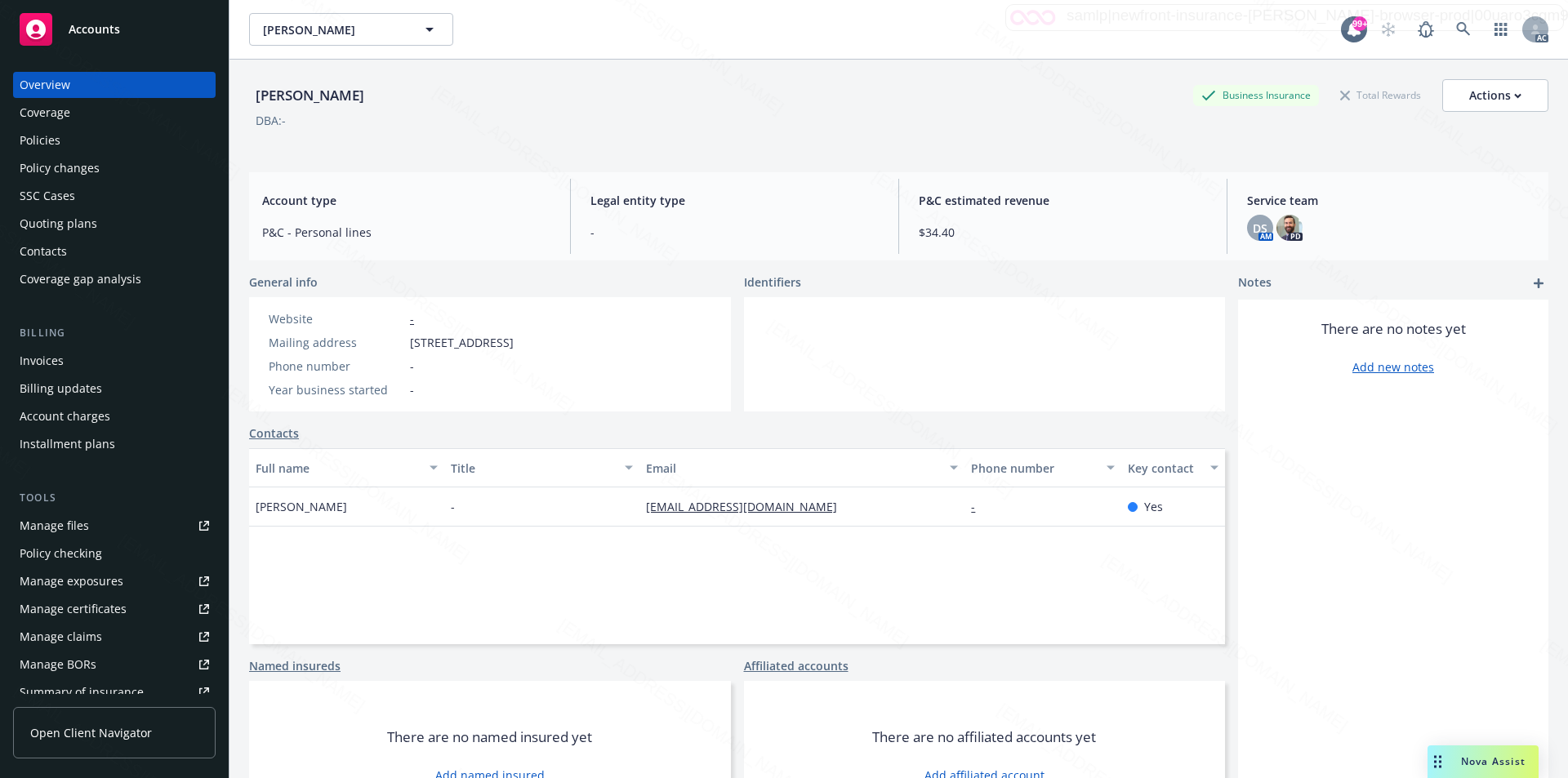
click at [96, 138] on div "Policies" at bounding box center [115, 141] width 189 height 26
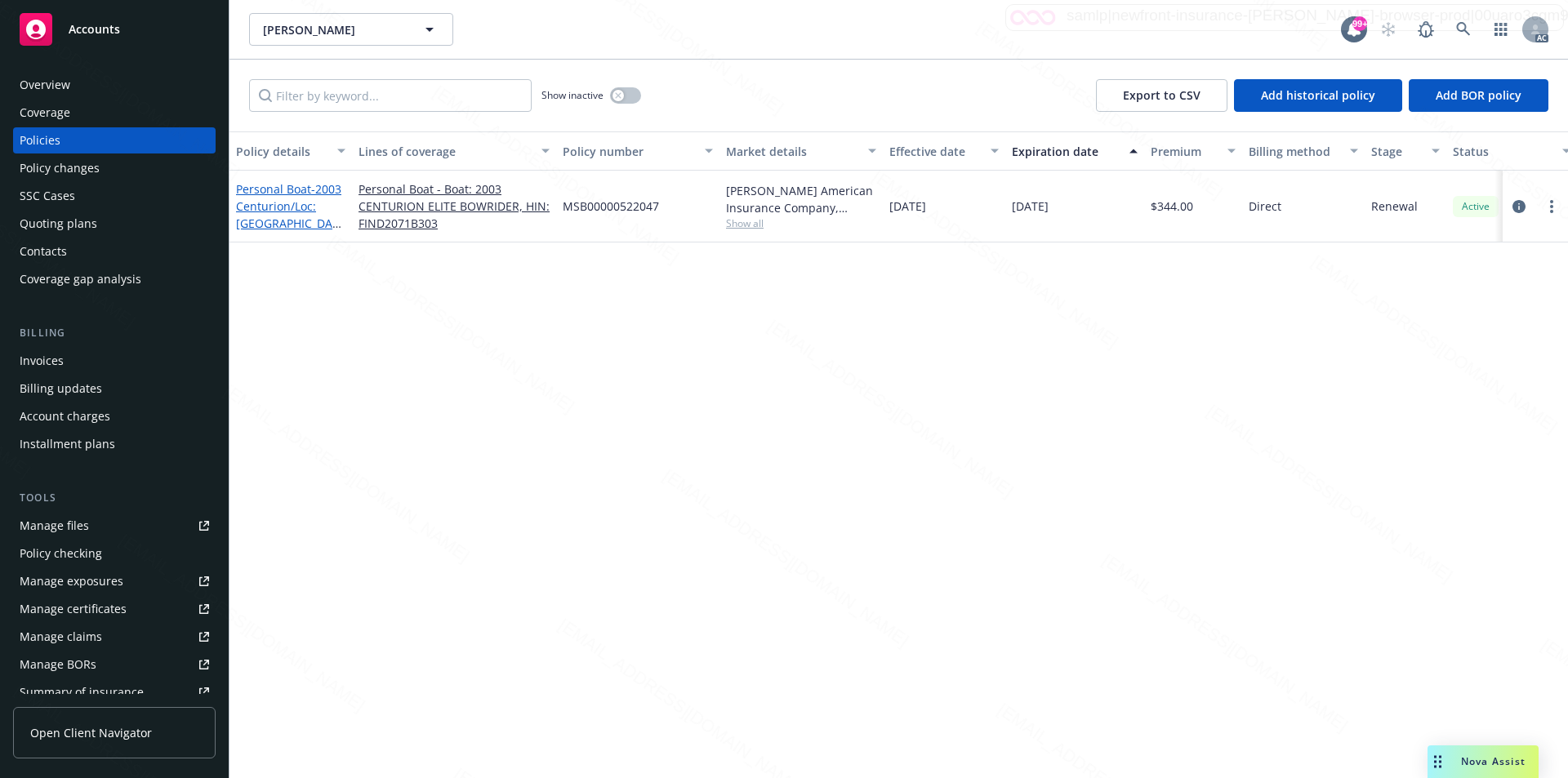
click at [262, 203] on span "- 2003 Centurion/Loc: Discovery Bay, CA 94505" at bounding box center [289, 215] width 105 height 67
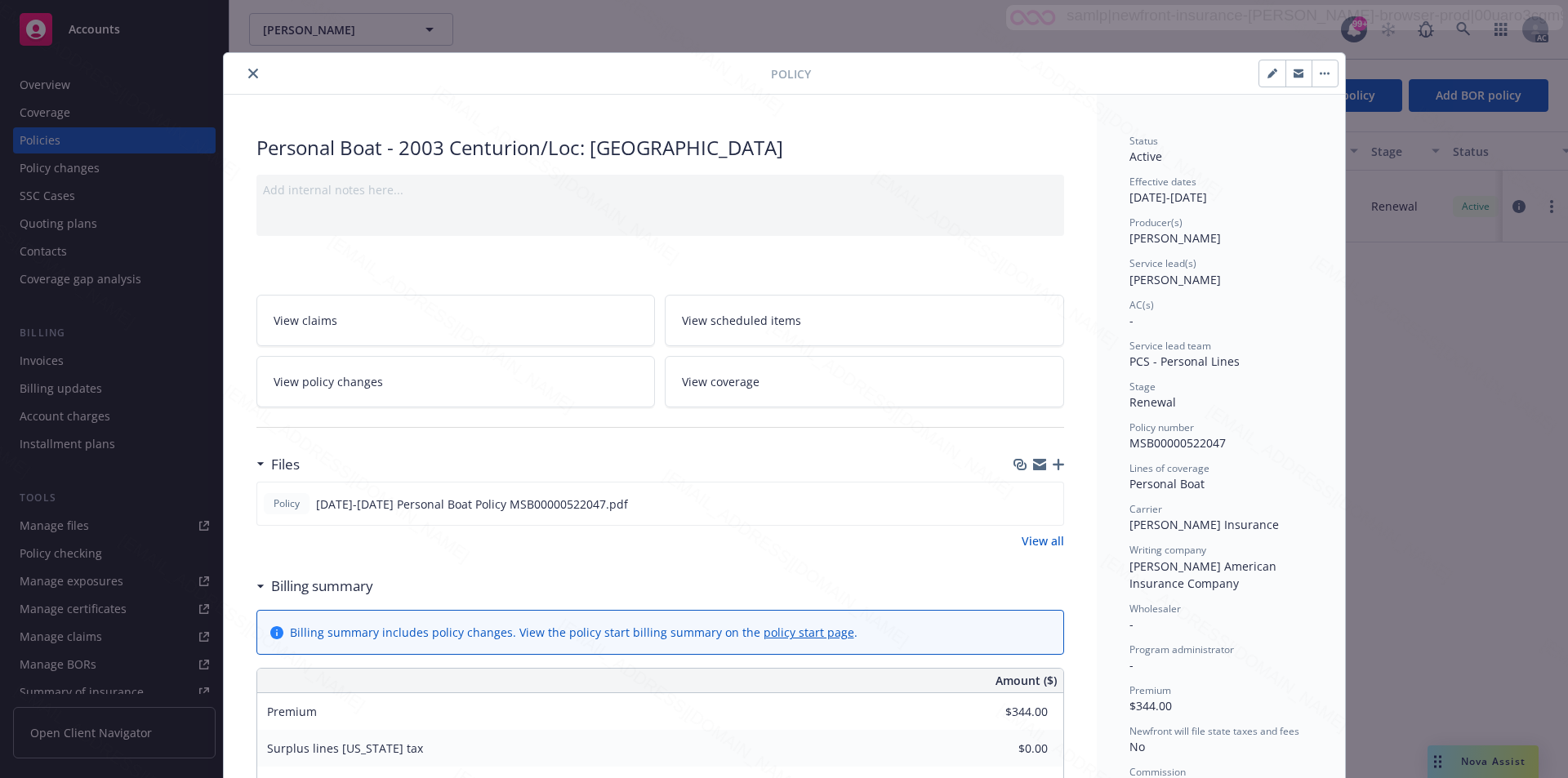
click at [1030, 539] on link "View all" at bounding box center [1042, 542] width 43 height 17
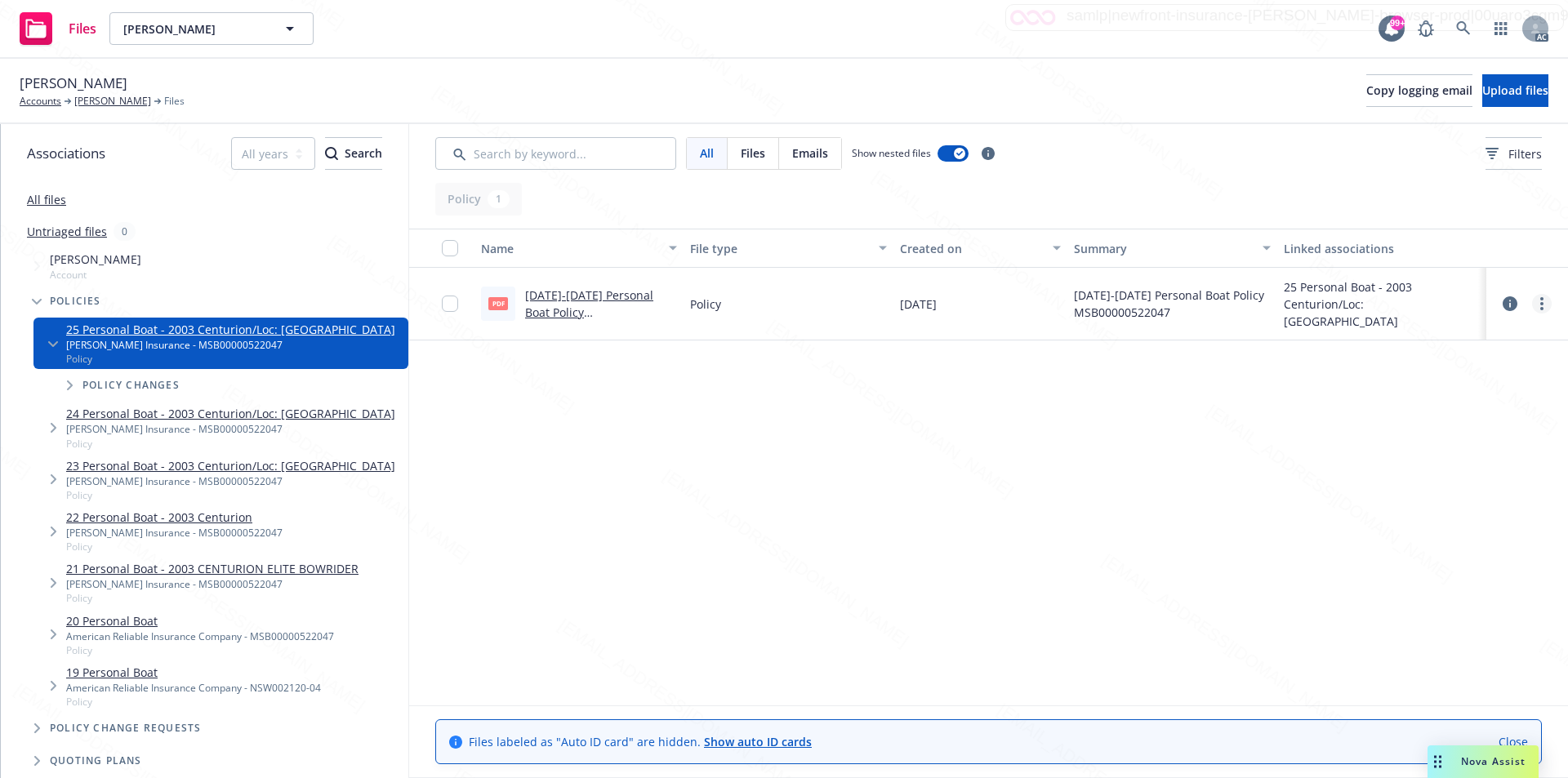
click at [1541, 302] on icon "more" at bounding box center [1542, 303] width 3 height 13
click at [1434, 373] on link "Download" at bounding box center [1469, 370] width 163 height 33
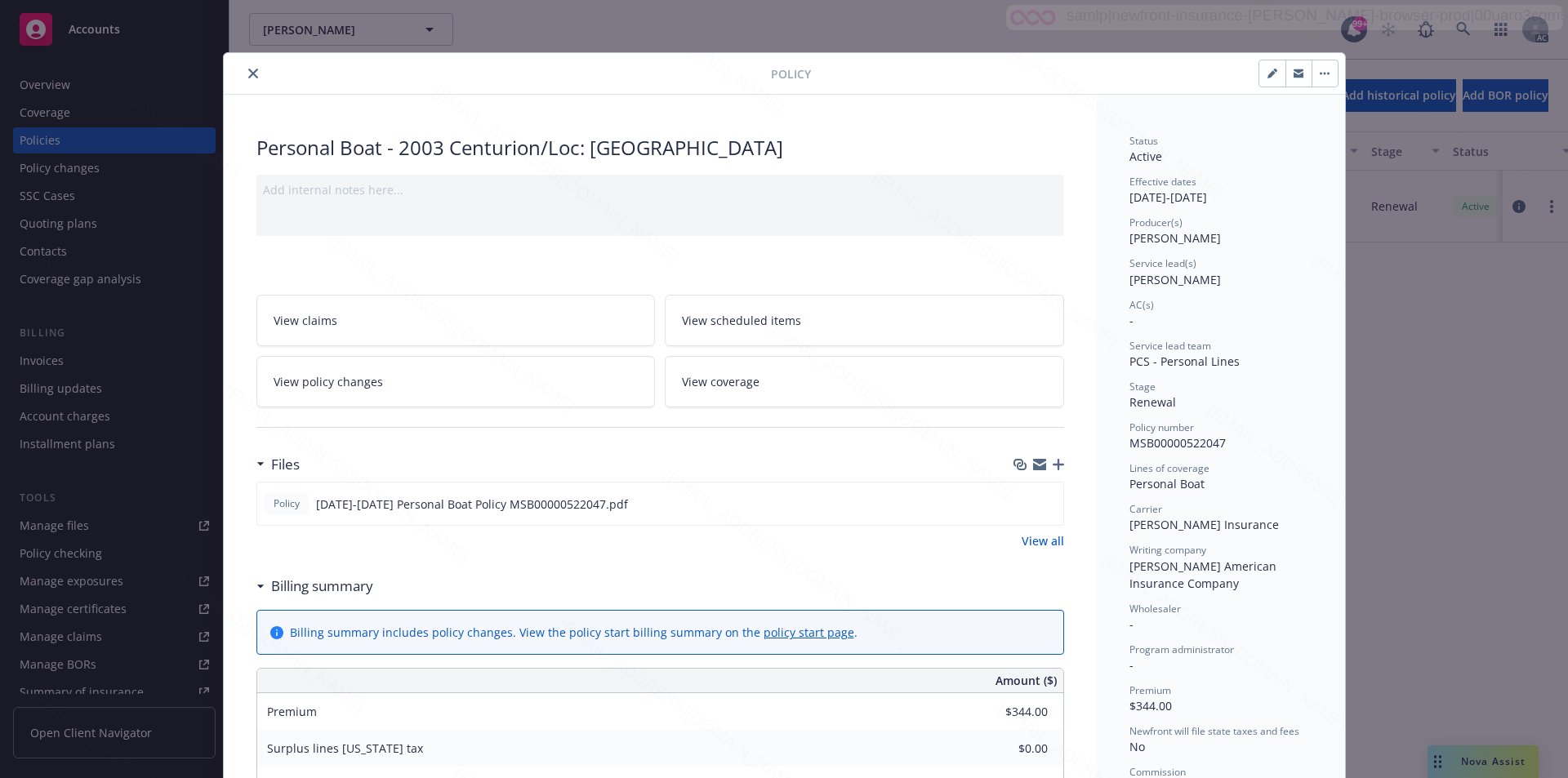
scroll to position [163, 0]
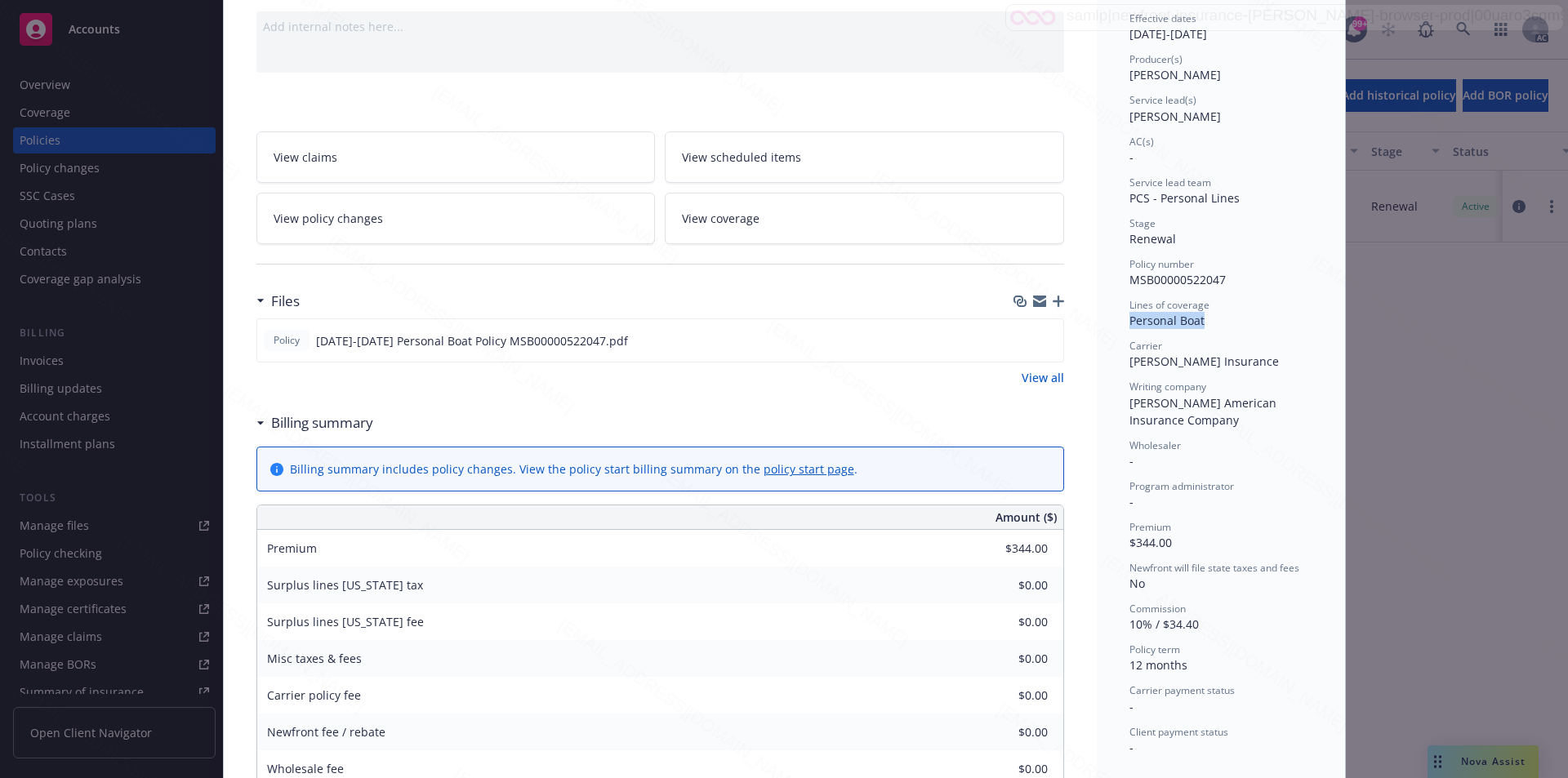
drag, startPoint x: 1185, startPoint y: 326, endPoint x: 1122, endPoint y: 328, distance: 63.0
click at [1122, 328] on div "Status Active Effective dates [DATE] - [DATE] Producer(s) [PERSON_NAME] Service…" at bounding box center [1221, 630] width 249 height 1398
click at [661, 692] on div "Carrier policy fee $0.00" at bounding box center [660, 695] width 806 height 37
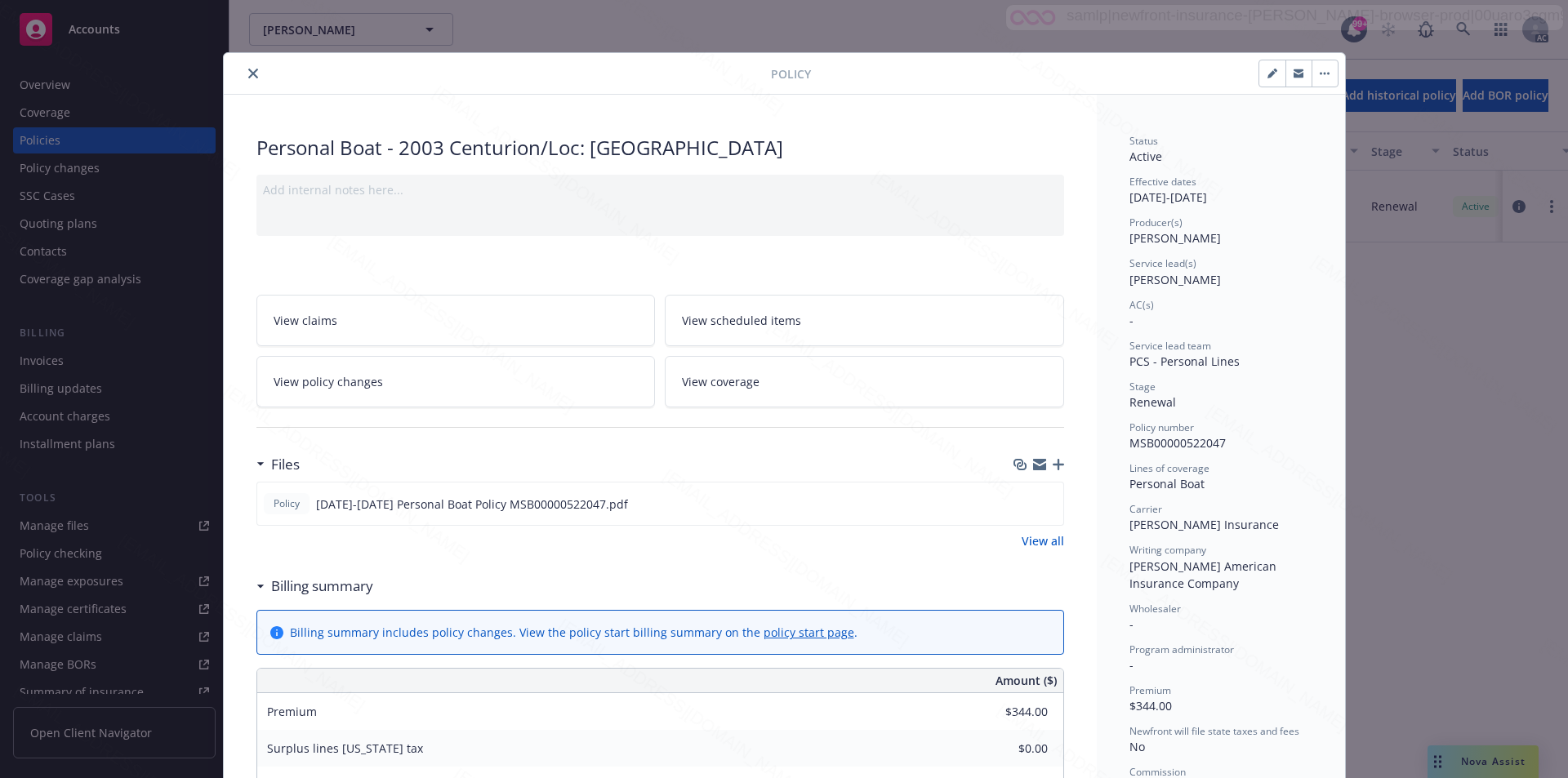
click at [1317, 76] on button "button" at bounding box center [1325, 74] width 26 height 26
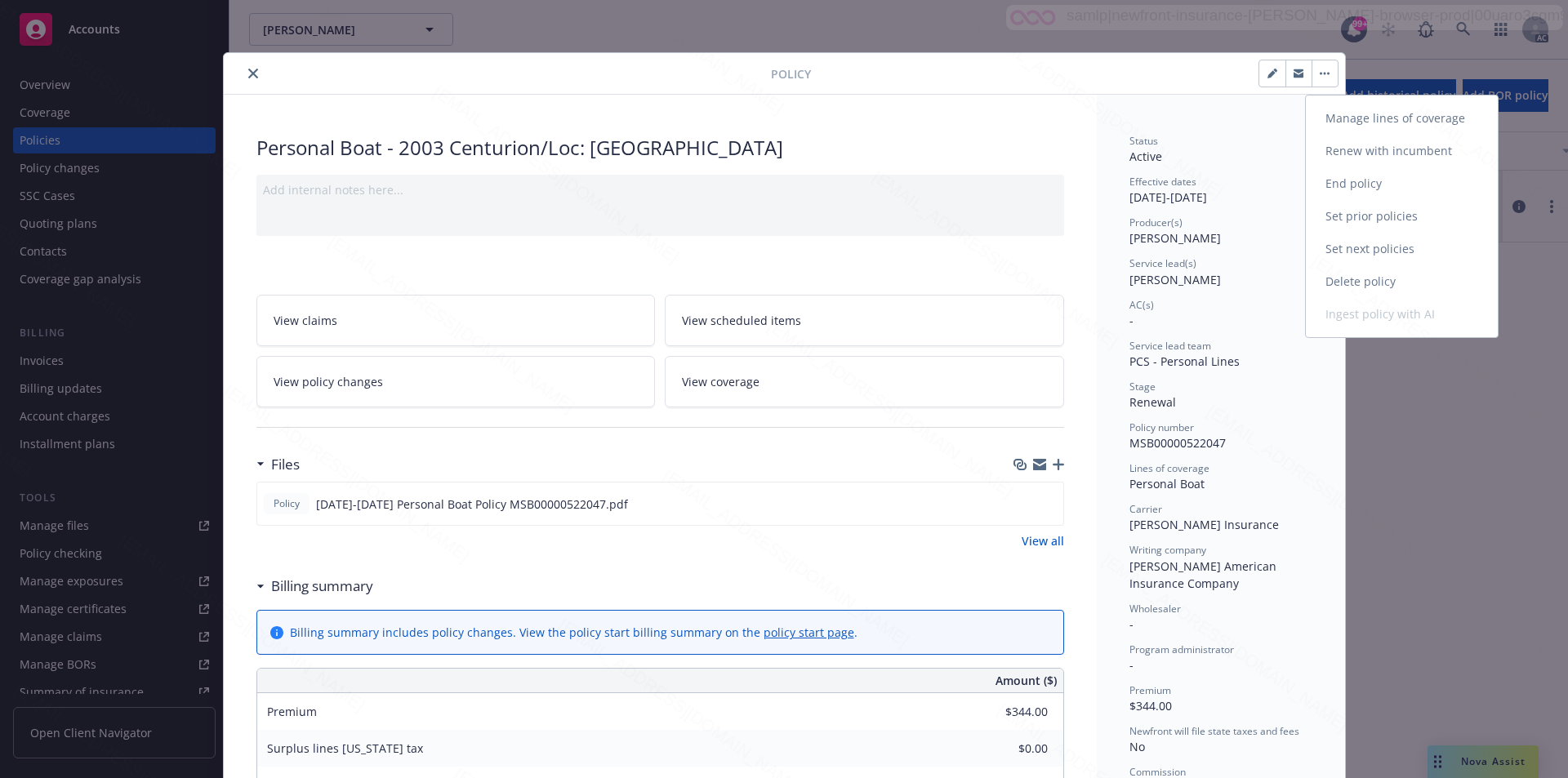
click at [1362, 190] on link "End policy" at bounding box center [1401, 184] width 192 height 33
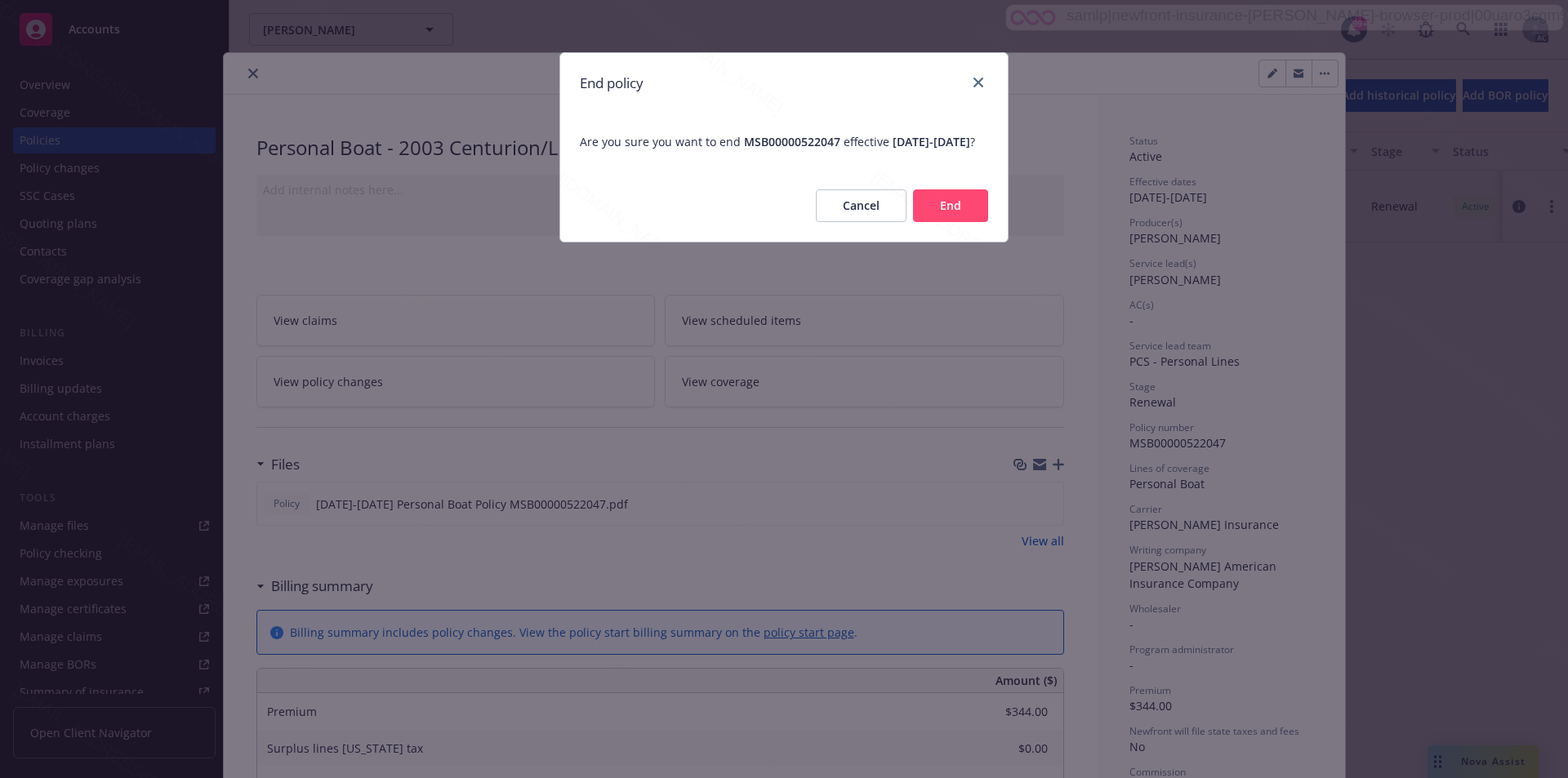
click at [956, 216] on button "End" at bounding box center [950, 206] width 75 height 33
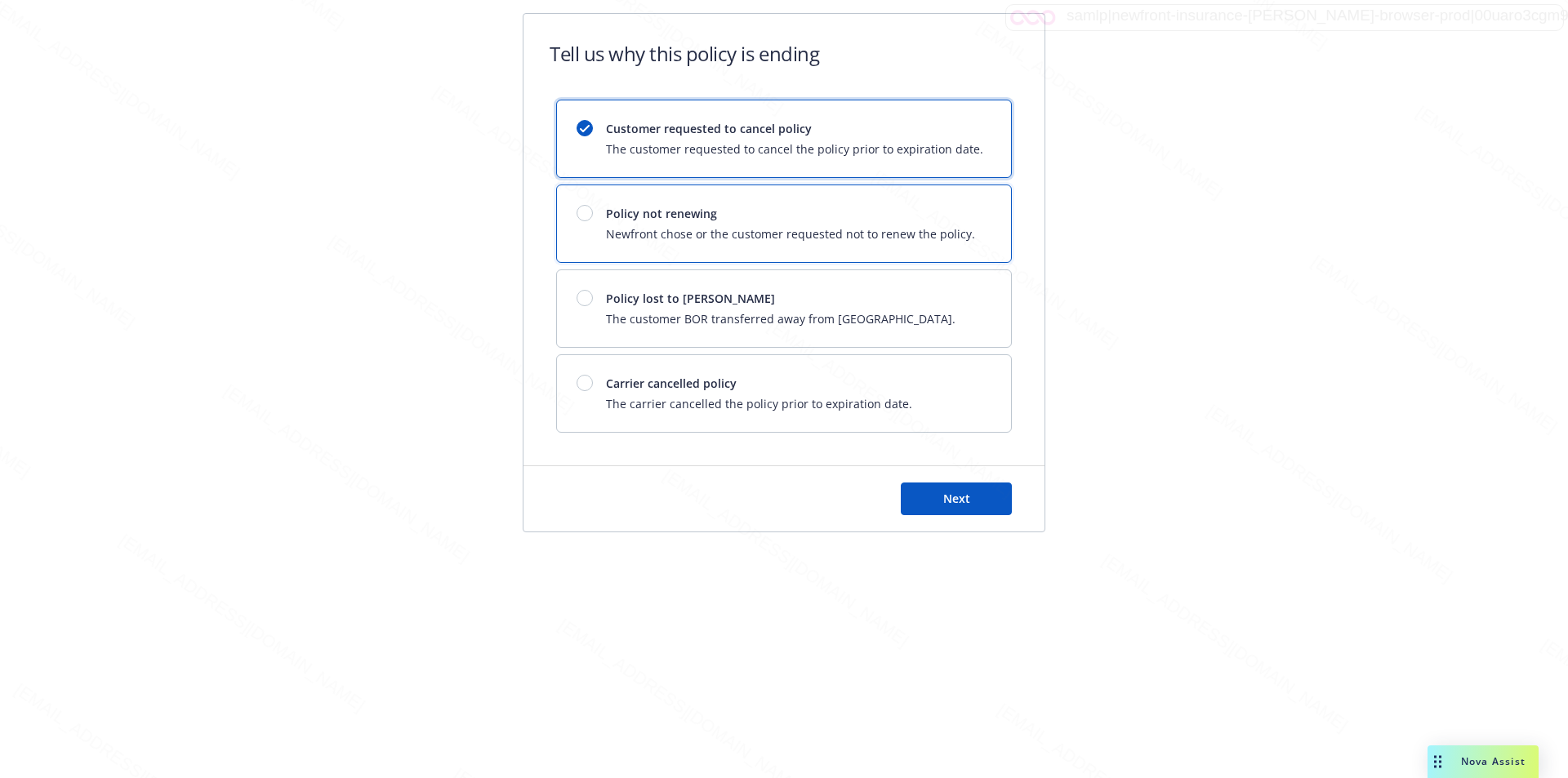
click at [956, 216] on span "Policy not renewing" at bounding box center [790, 214] width 369 height 17
click at [945, 500] on span "Next" at bounding box center [956, 499] width 27 height 16
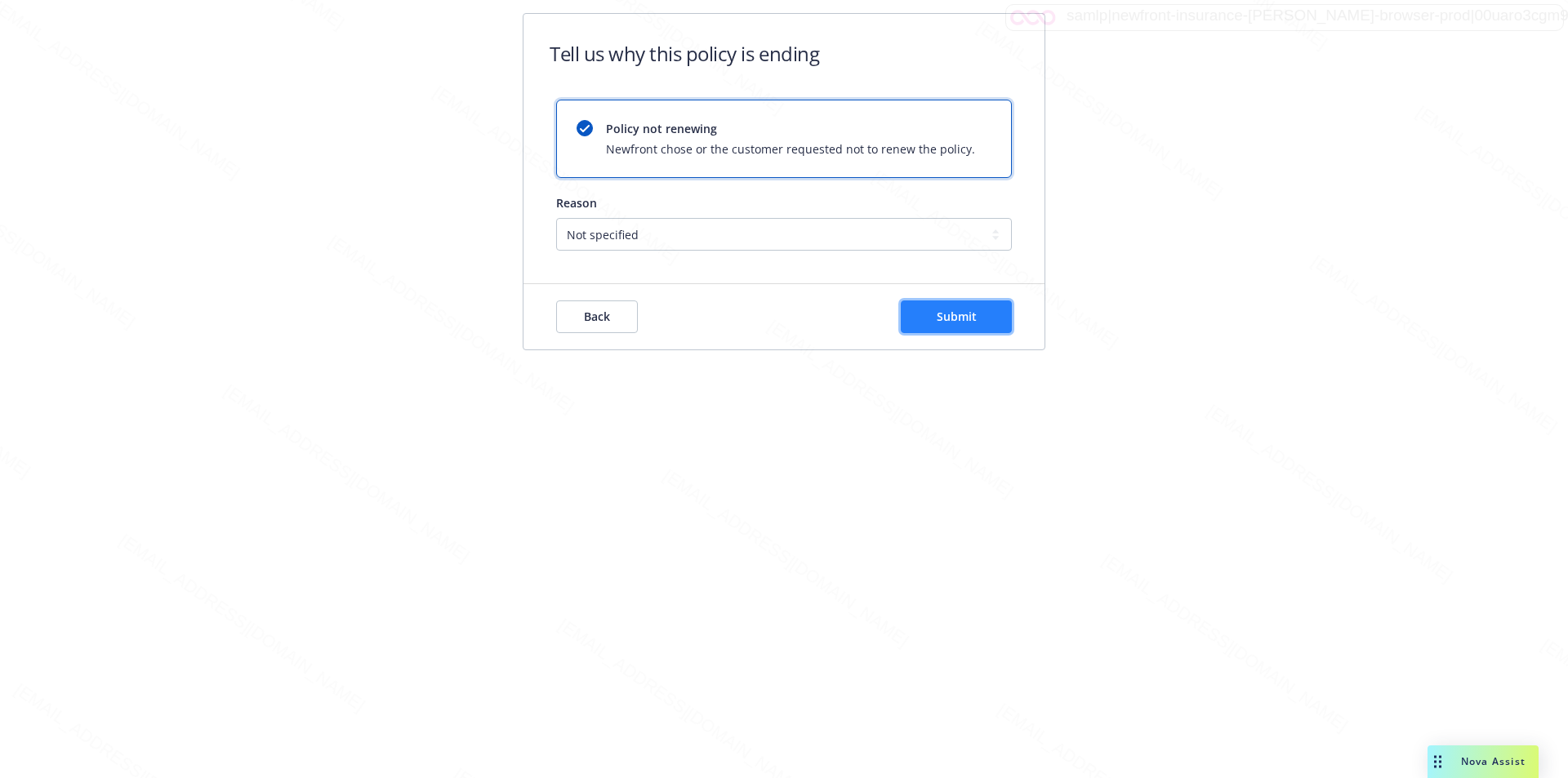
click at [969, 305] on button "Submit" at bounding box center [956, 317] width 111 height 33
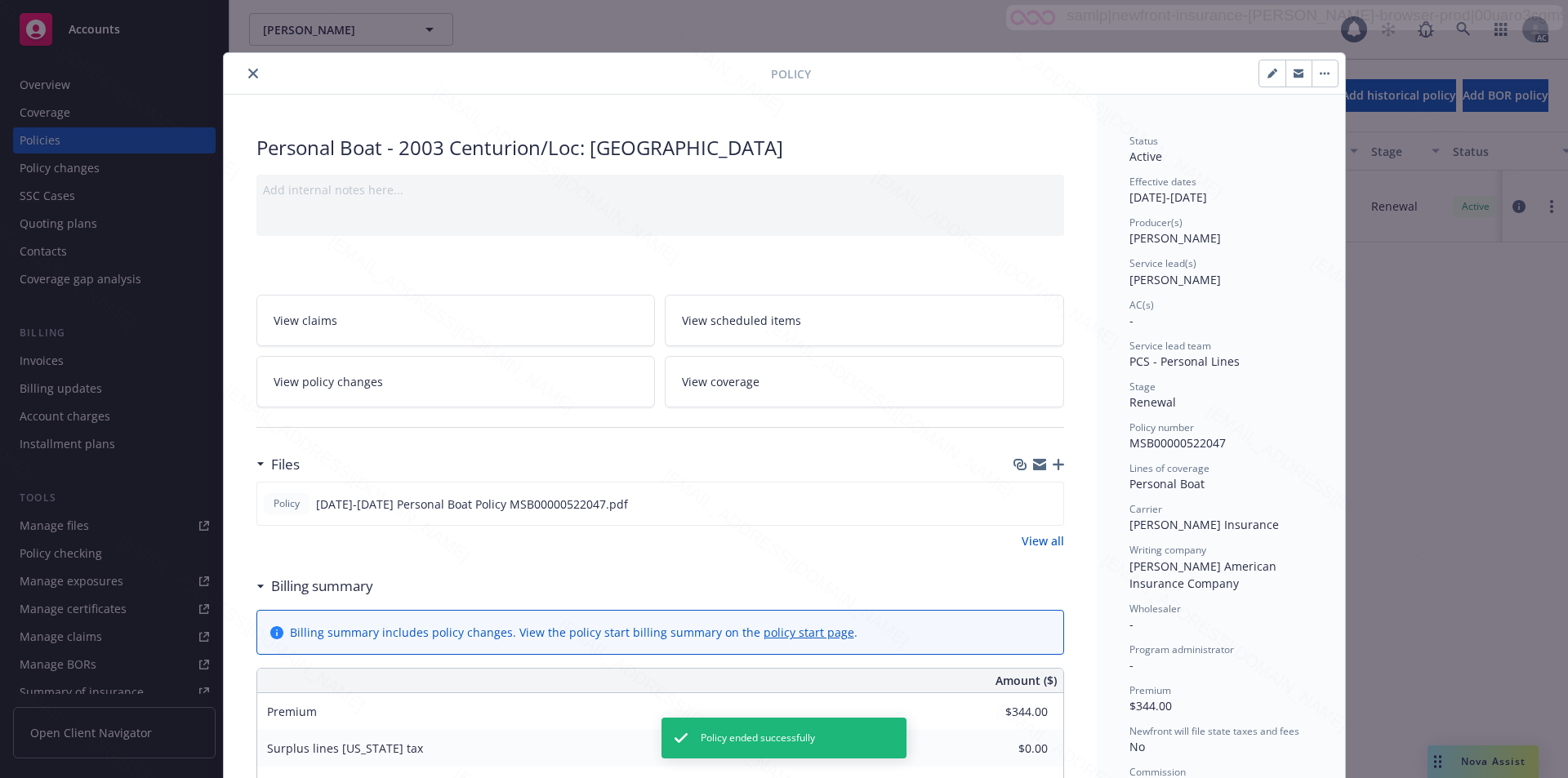
scroll to position [49, 0]
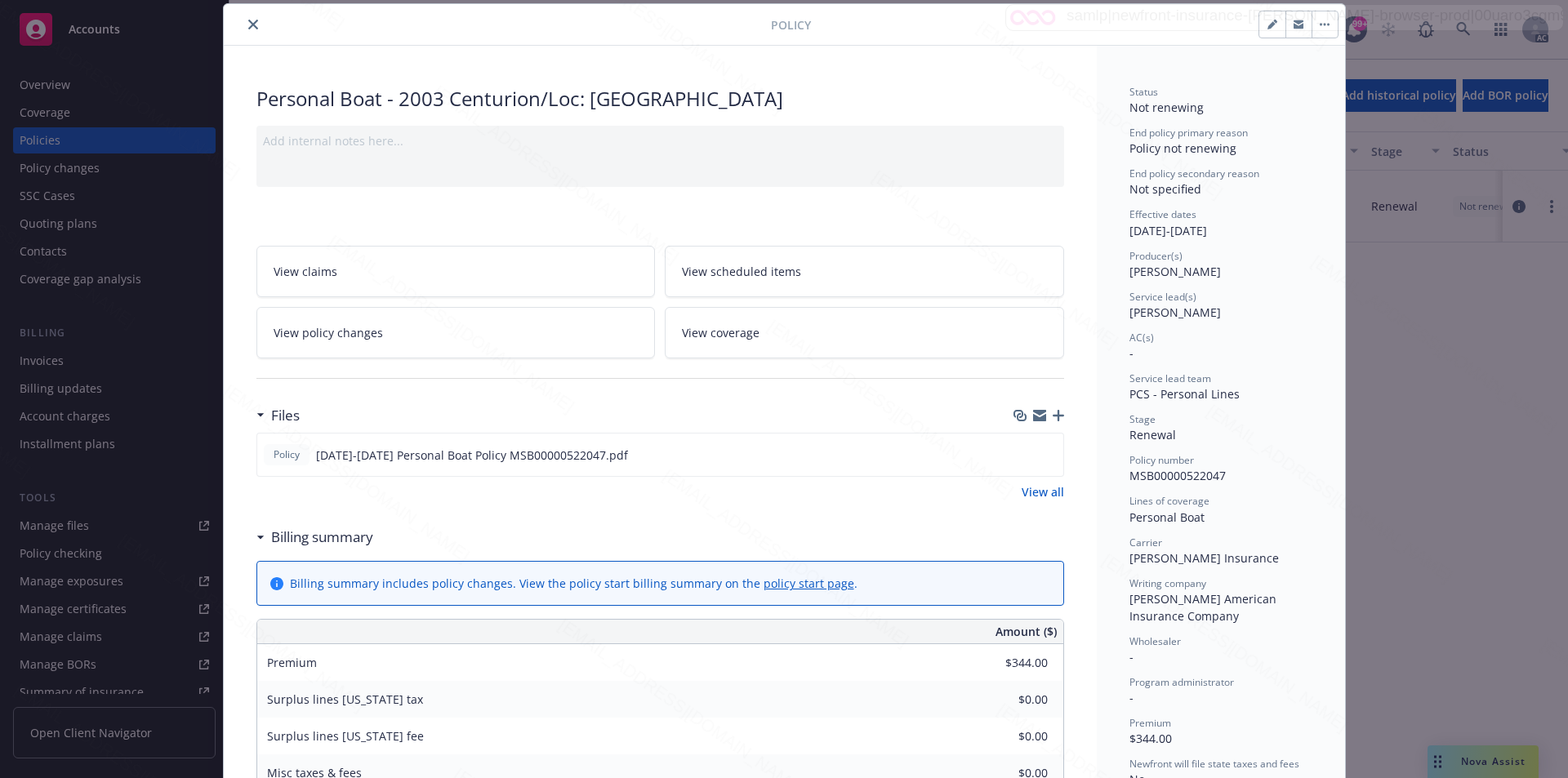
click at [249, 22] on icon "close" at bounding box center [253, 24] width 10 height 10
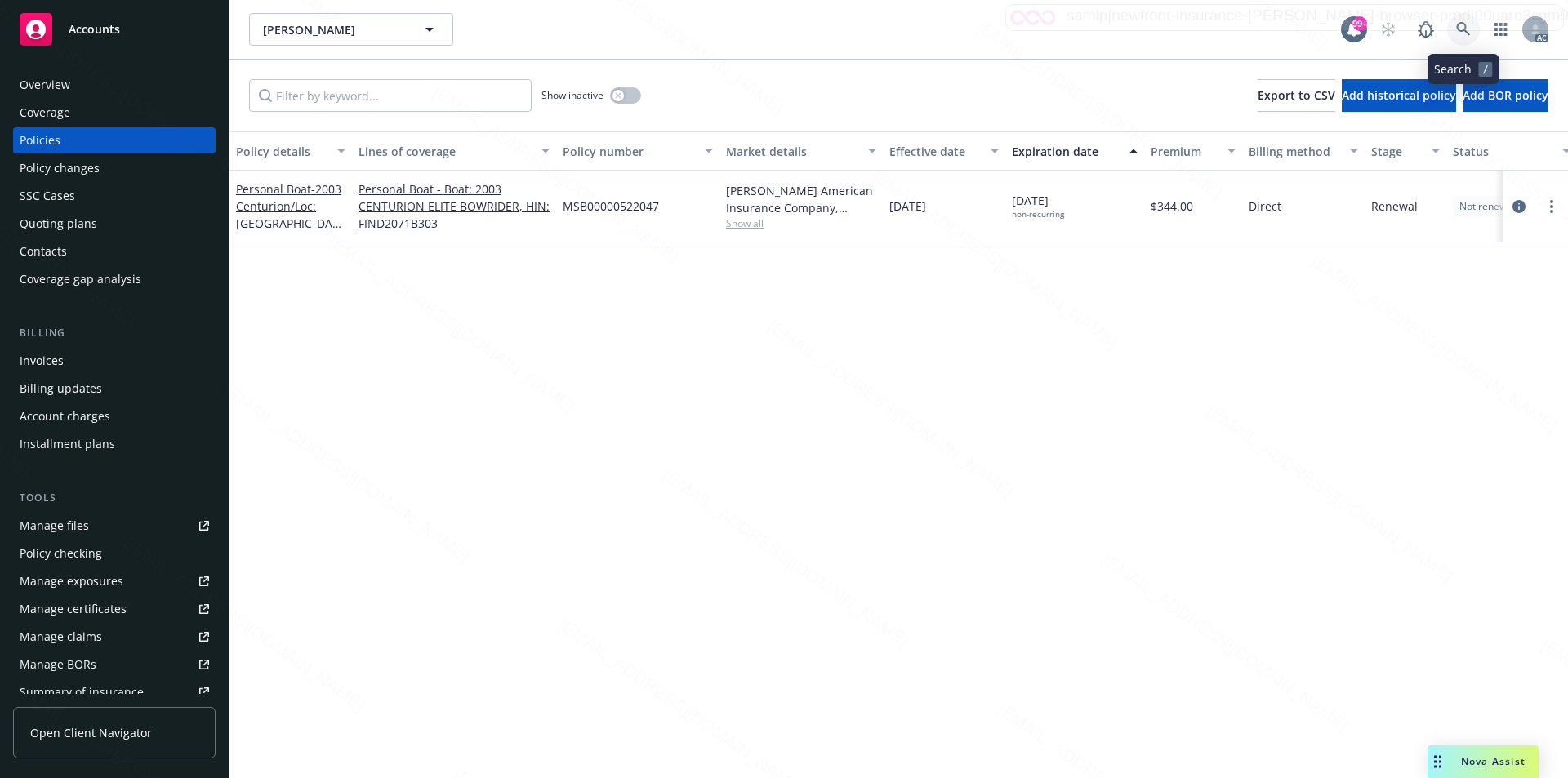
click at [1456, 28] on icon at bounding box center [1463, 29] width 15 height 15
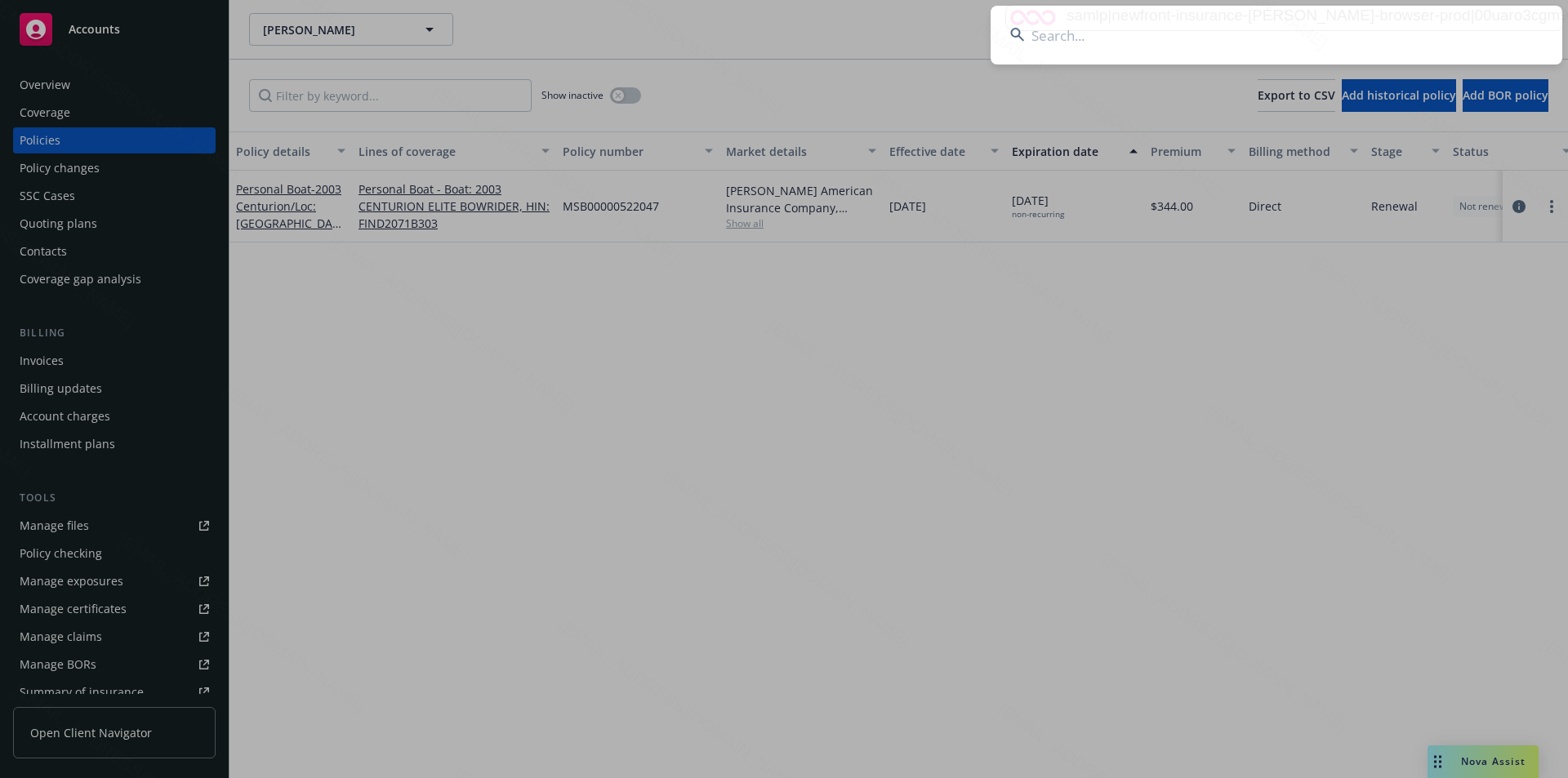
type input "[PERSON_NAME]"
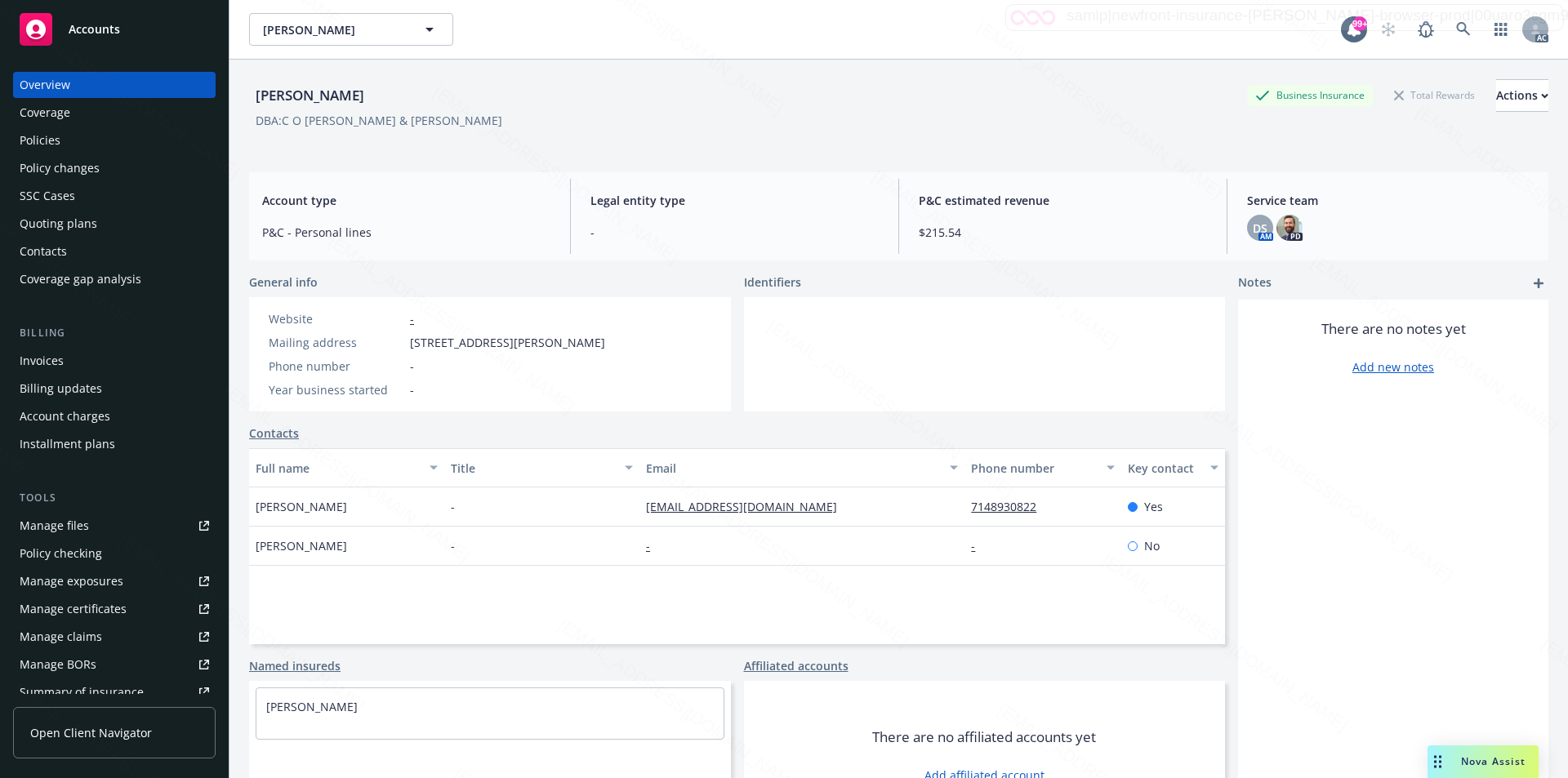
click at [70, 141] on div "Policies" at bounding box center [115, 141] width 189 height 26
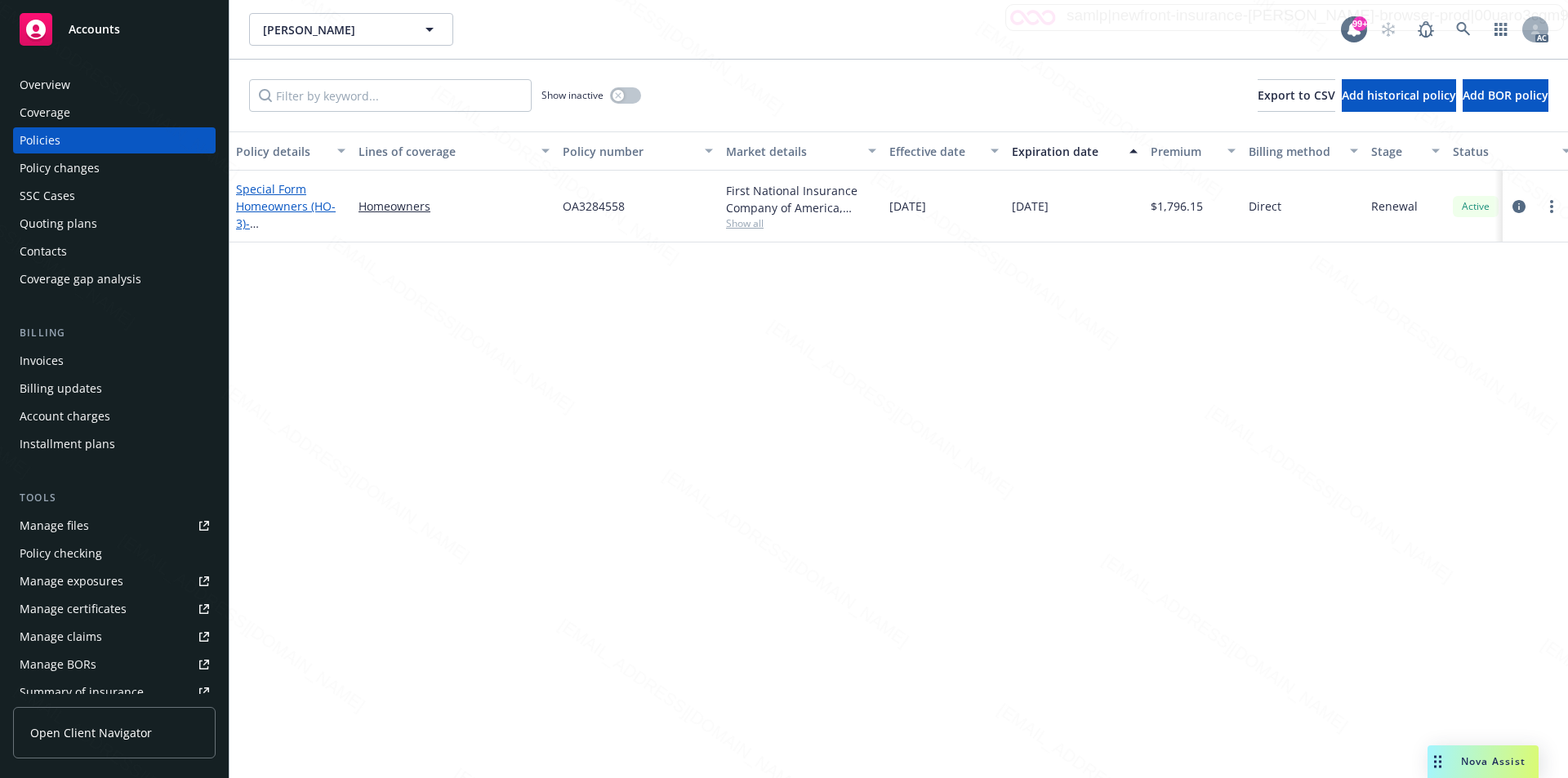
click at [253, 204] on link "Special Form Homeowners (HO-3) - 6061 Pickett Ave Garden Grove, CA 92845" at bounding box center [288, 223] width 103 height 84
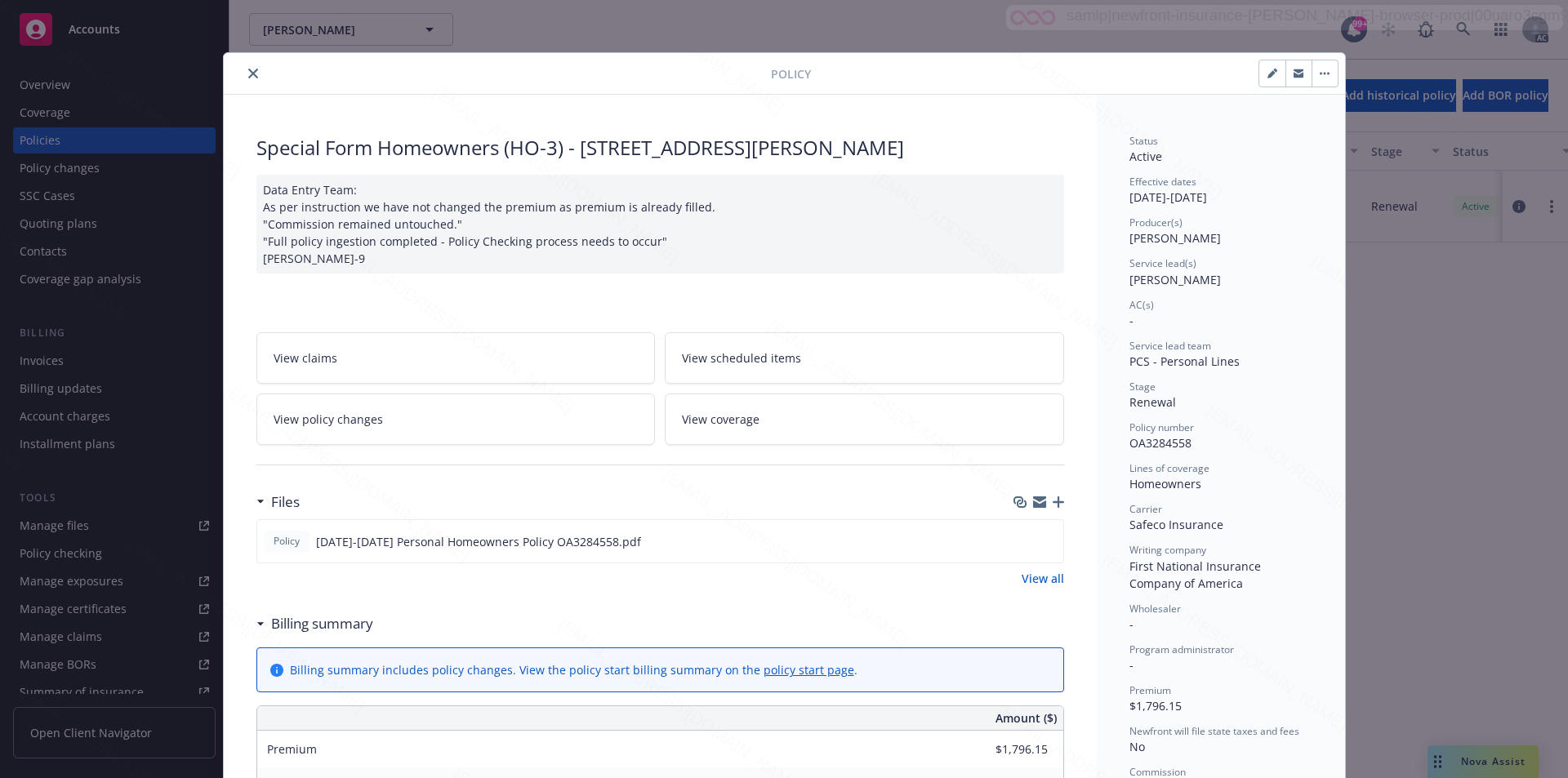
click at [1029, 577] on link "View all" at bounding box center [1042, 579] width 43 height 17
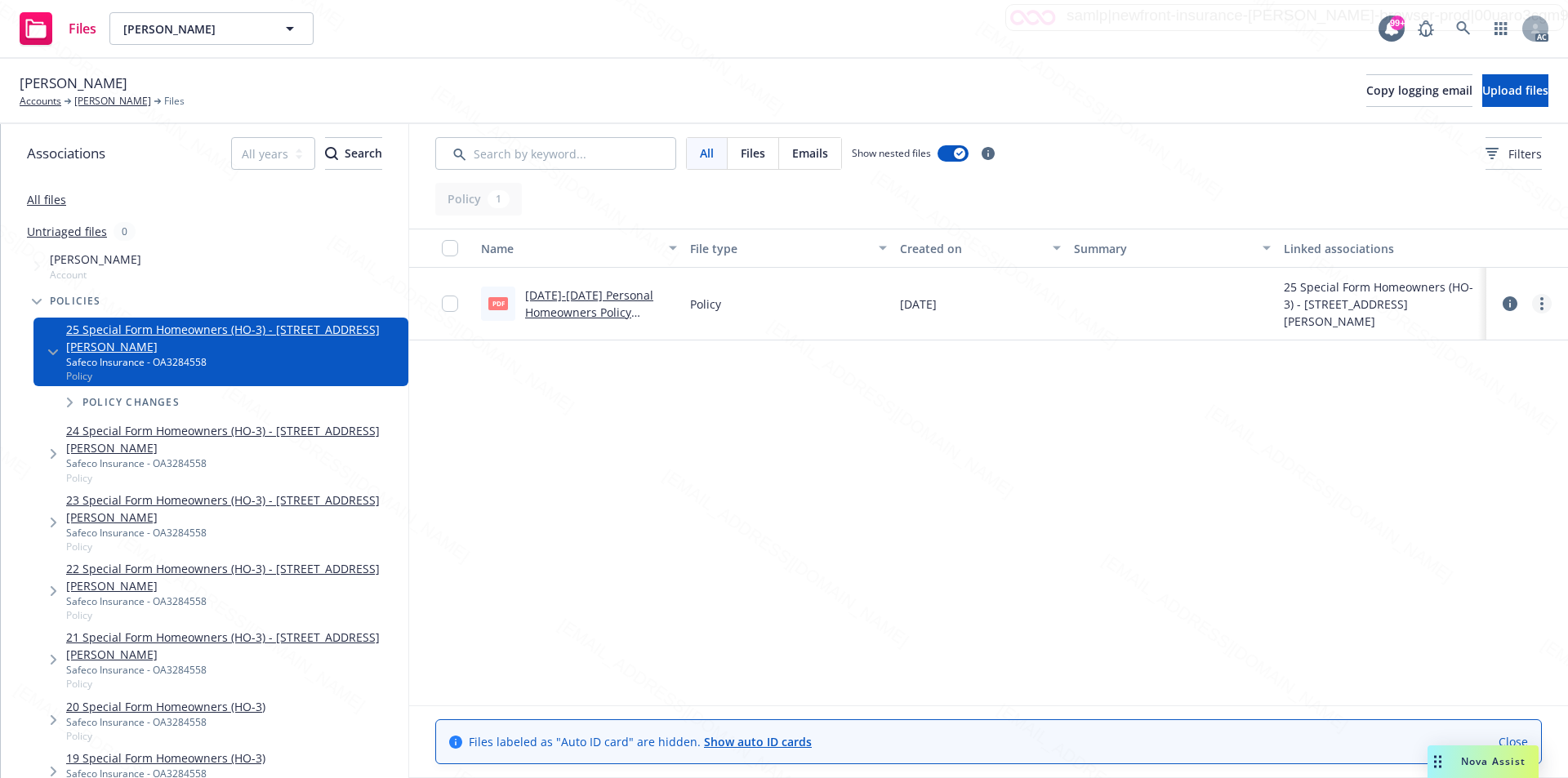
click at [1543, 308] on circle "more" at bounding box center [1542, 309] width 3 height 3
click at [1435, 364] on link "Download" at bounding box center [1469, 370] width 163 height 33
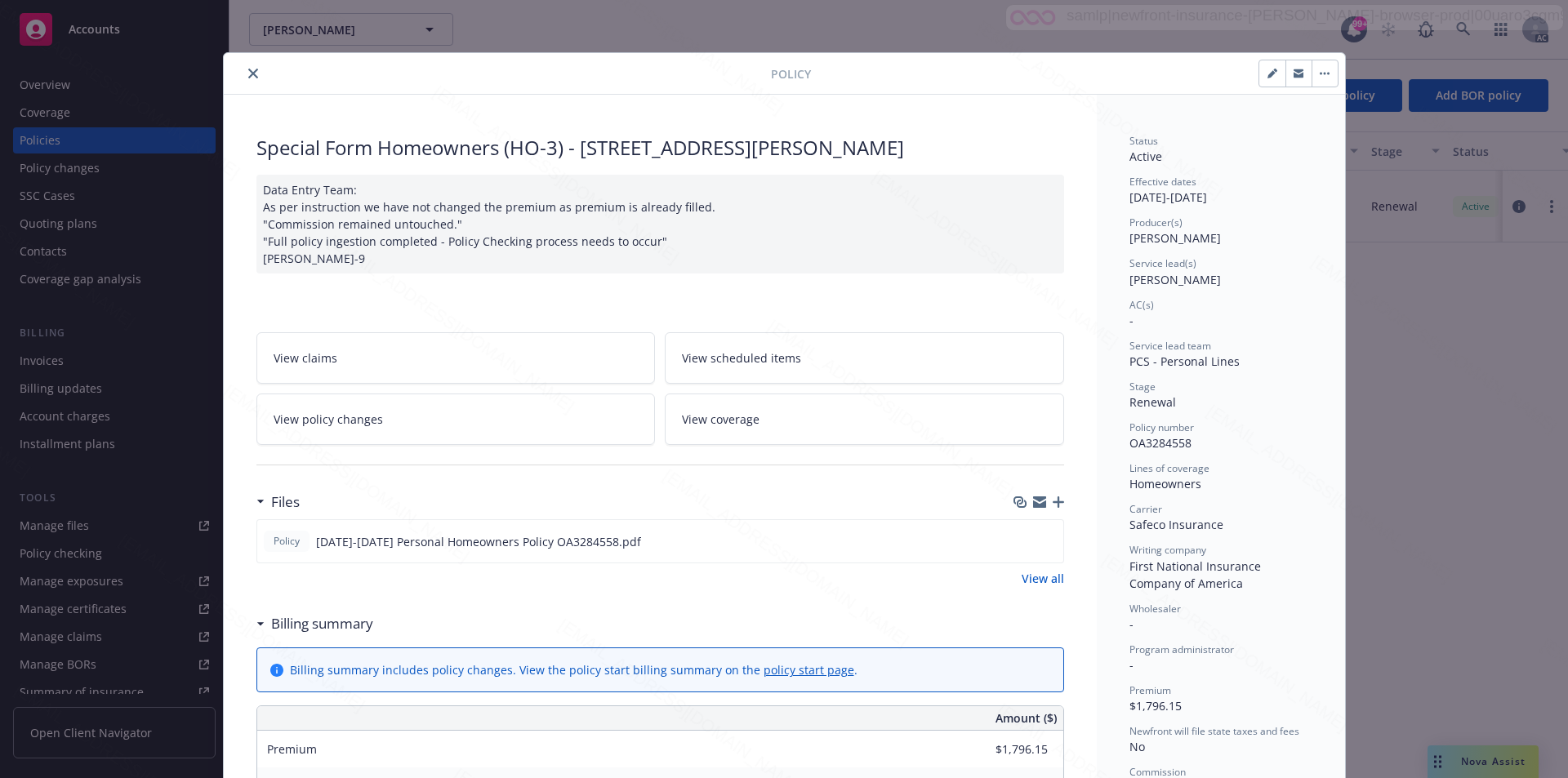
click at [1319, 72] on icon "button" at bounding box center [1324, 74] width 10 height 3
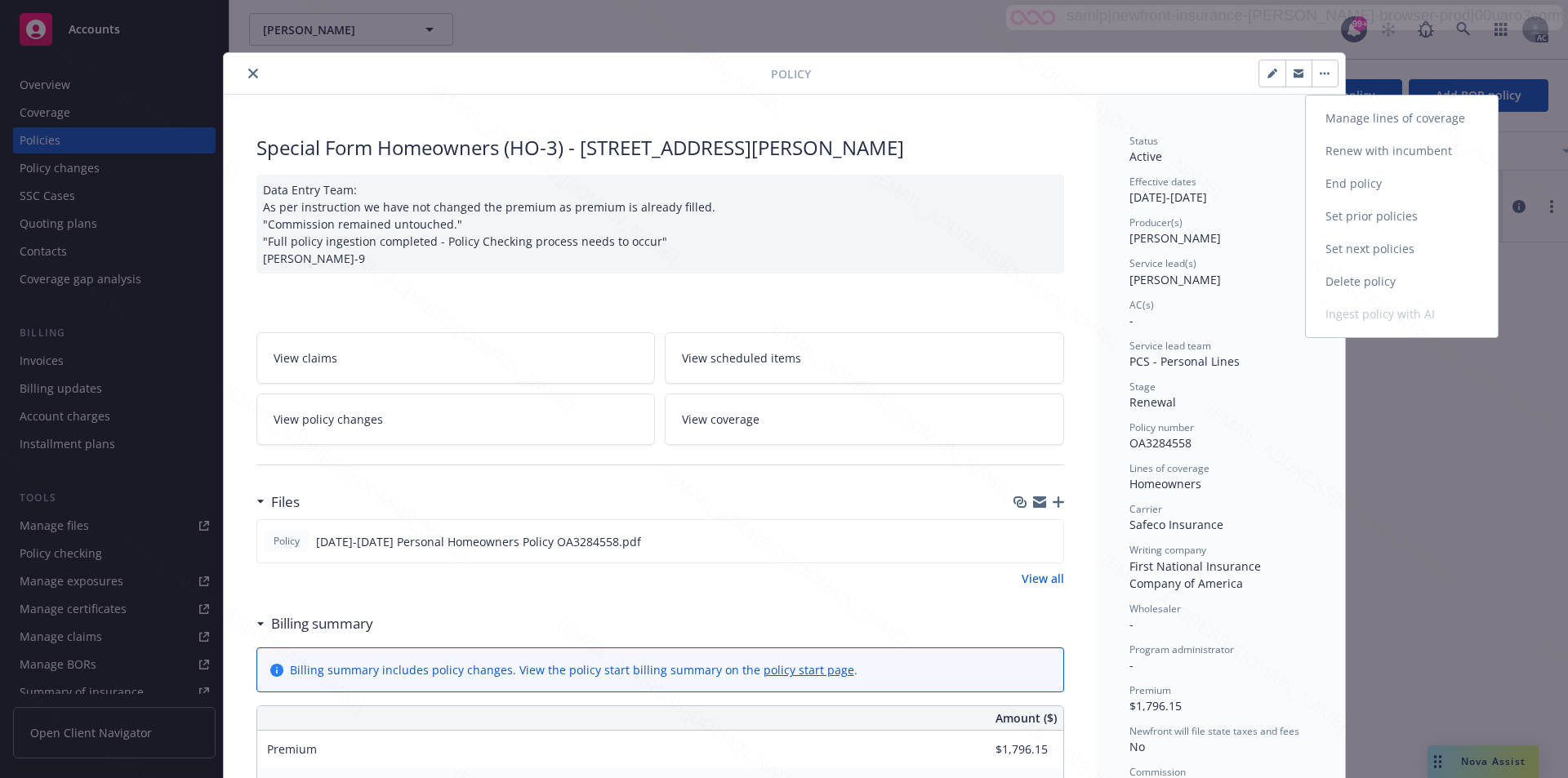
click at [1342, 184] on link "End policy" at bounding box center [1401, 184] width 192 height 33
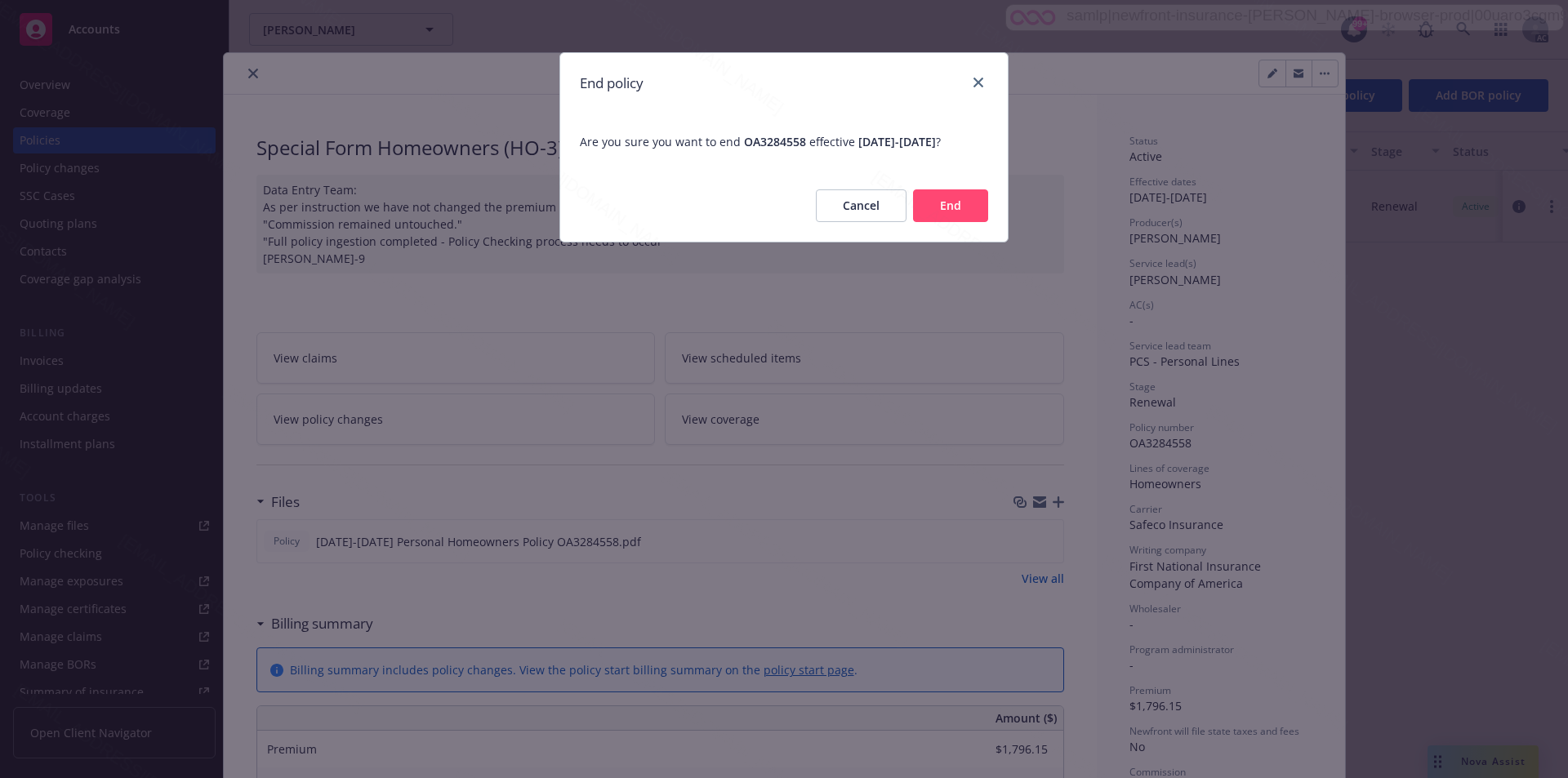
click at [954, 223] on button "End" at bounding box center [950, 206] width 75 height 33
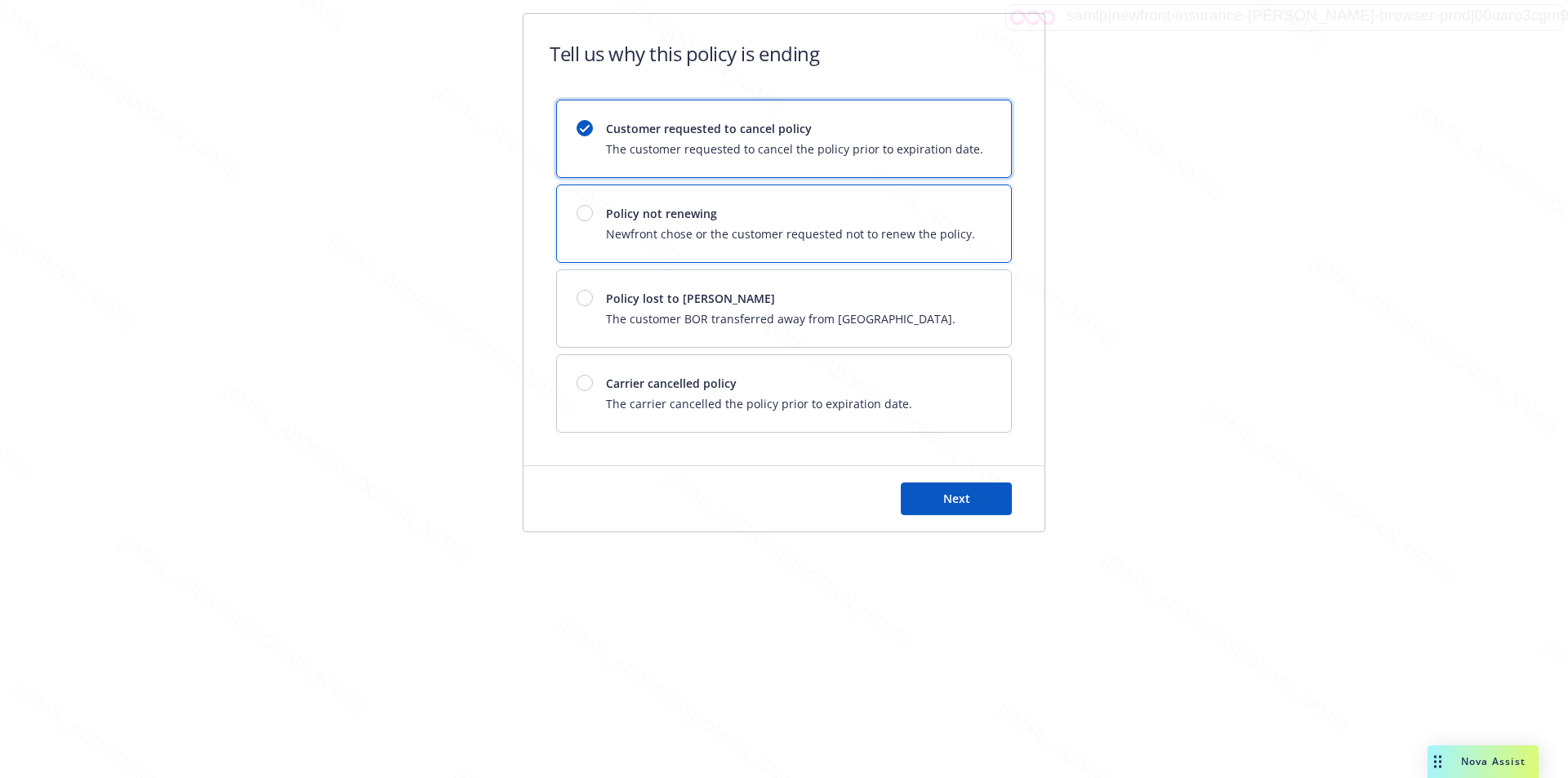
click at [953, 216] on span "Policy not renewing" at bounding box center [790, 214] width 369 height 17
click at [925, 495] on button "Next" at bounding box center [956, 499] width 111 height 33
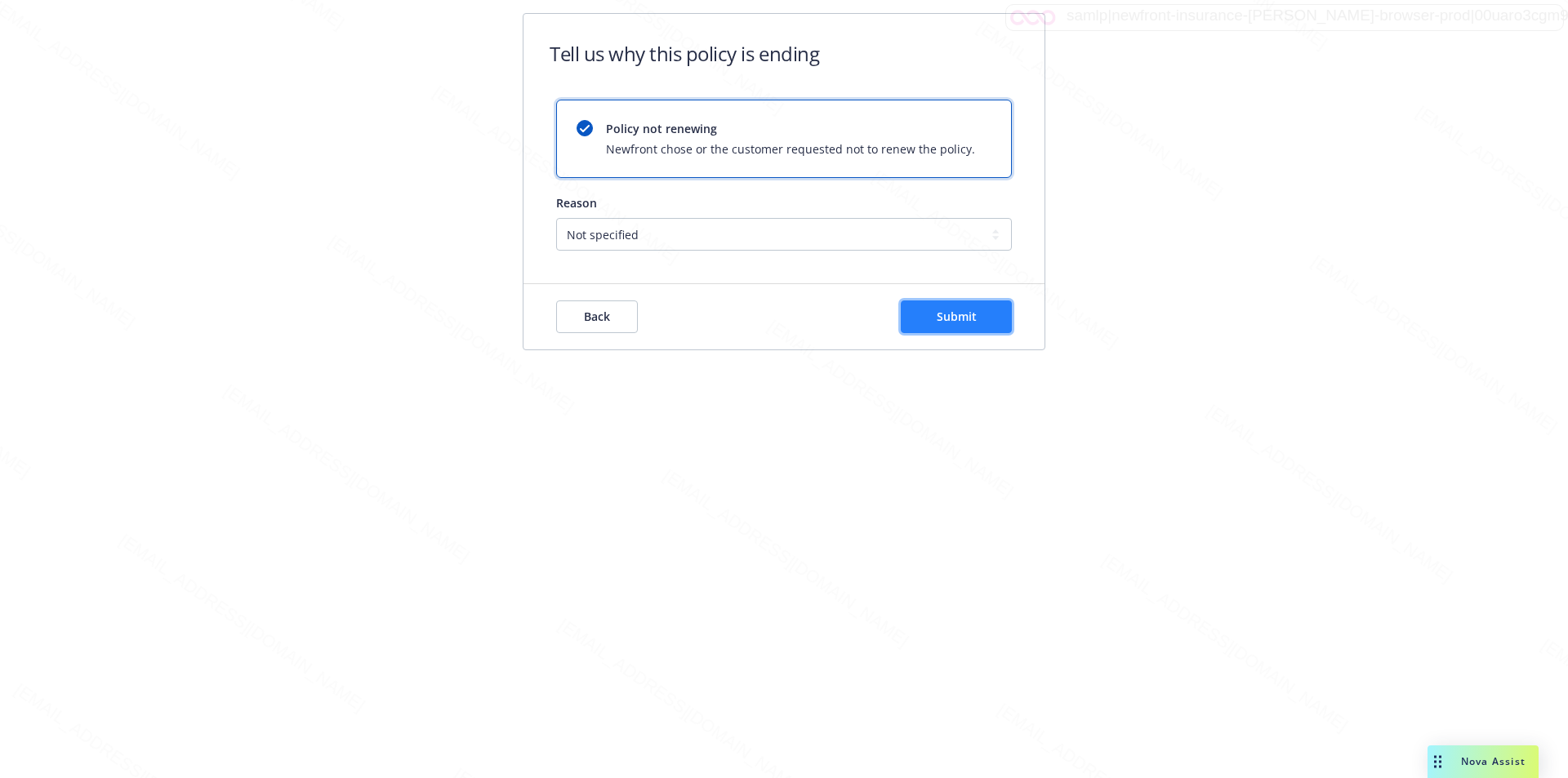
click at [945, 309] on span "Submit" at bounding box center [957, 316] width 40 height 16
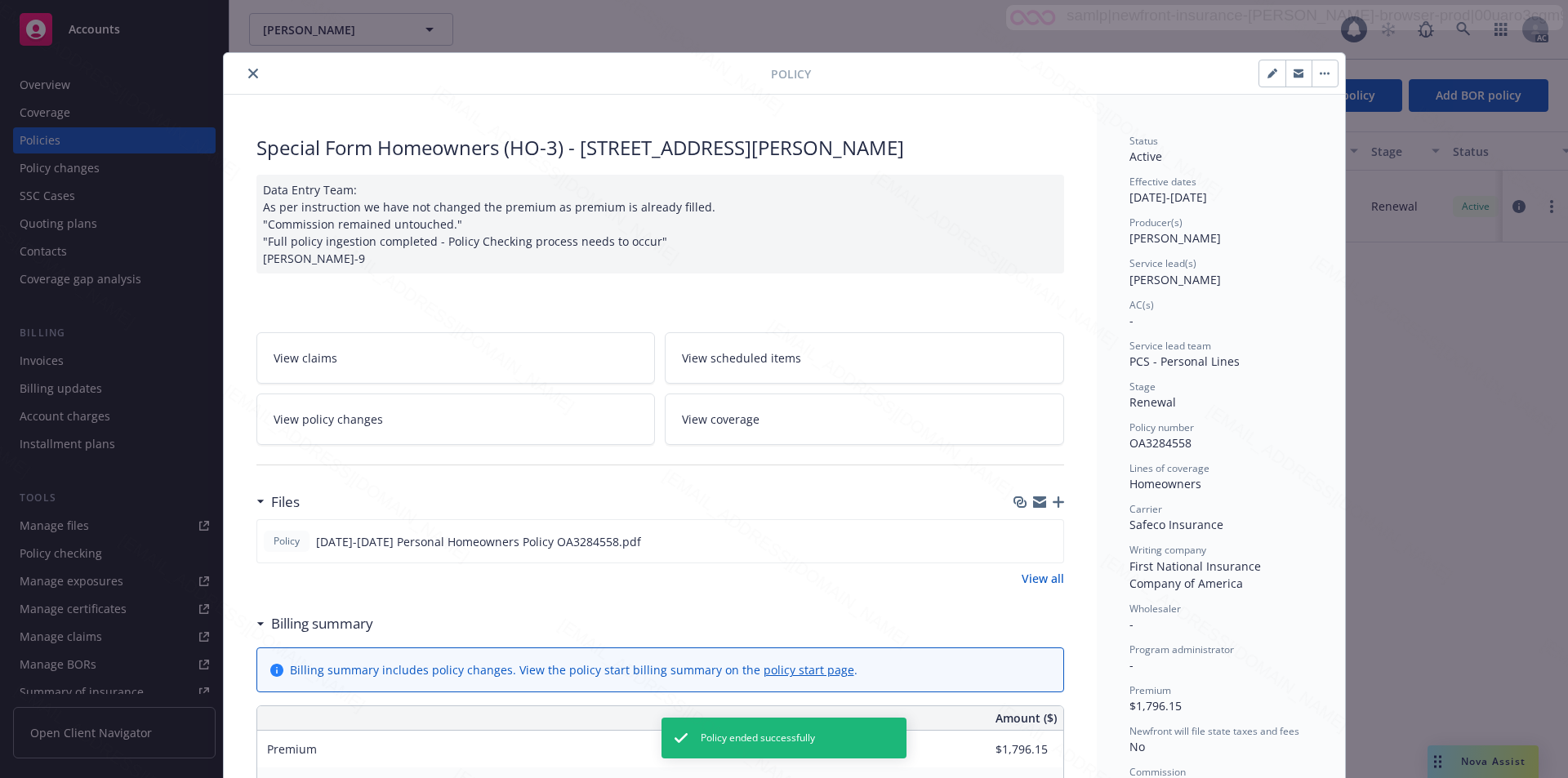
scroll to position [49, 0]
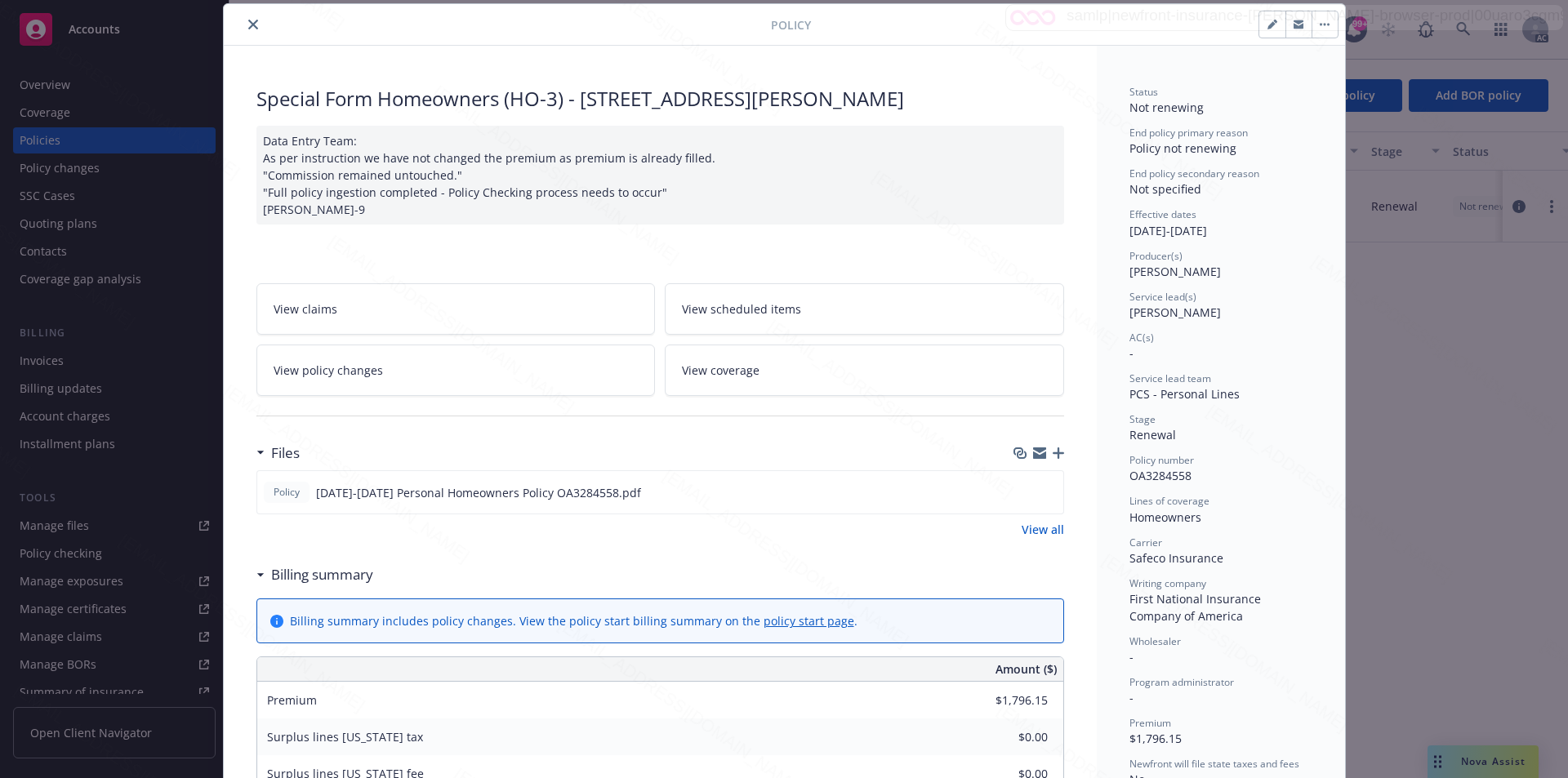
click at [249, 24] on icon "close" at bounding box center [253, 24] width 10 height 10
